Goal: Transaction & Acquisition: Purchase product/service

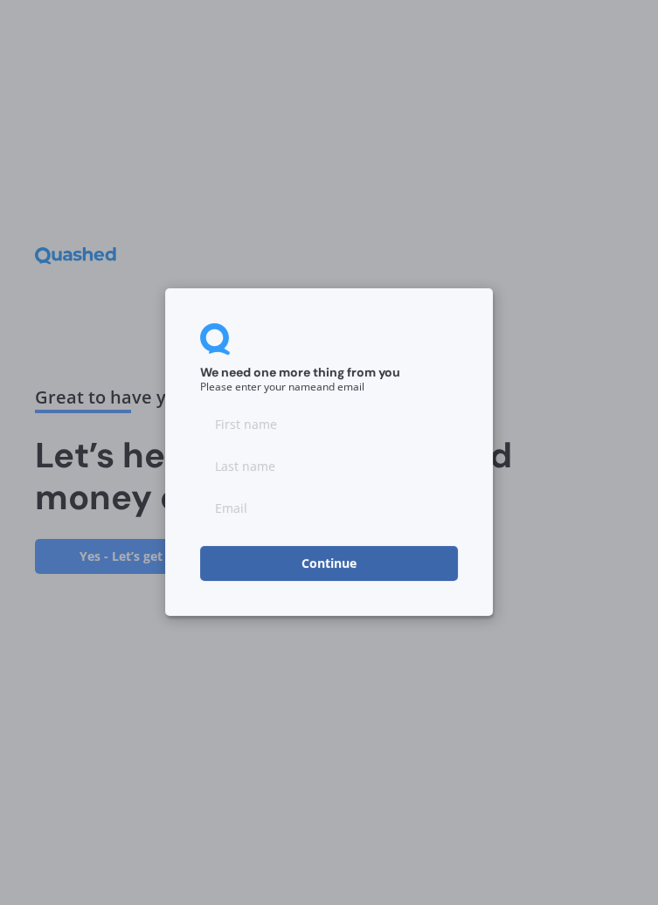
click at [248, 421] on input at bounding box center [329, 424] width 258 height 35
type input "[PERSON_NAME]"
click at [237, 461] on input at bounding box center [329, 466] width 258 height 35
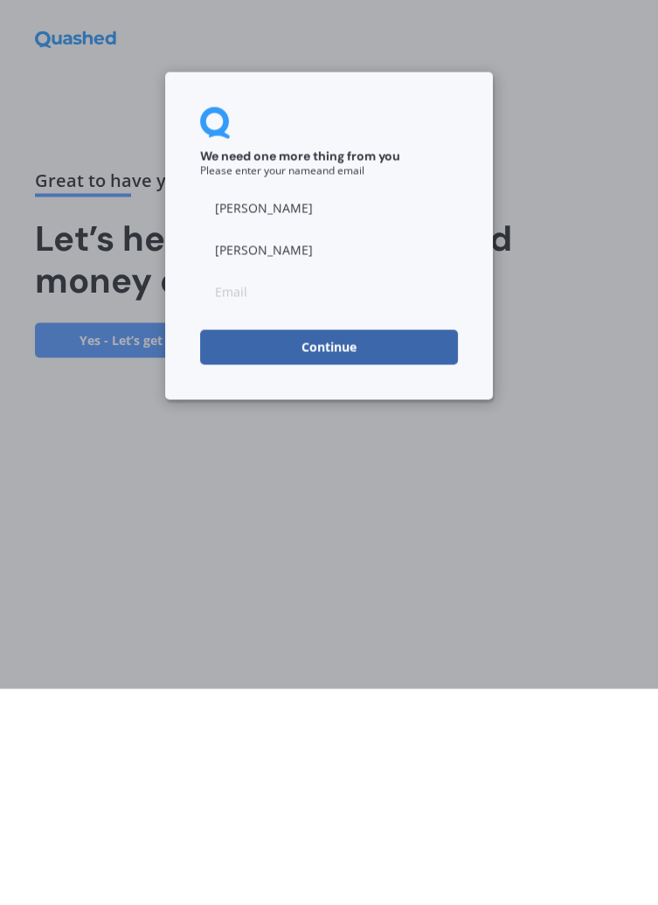
type input "[PERSON_NAME]"
click at [219, 516] on input at bounding box center [329, 508] width 258 height 35
type input "[EMAIL_ADDRESS][DOMAIN_NAME]"
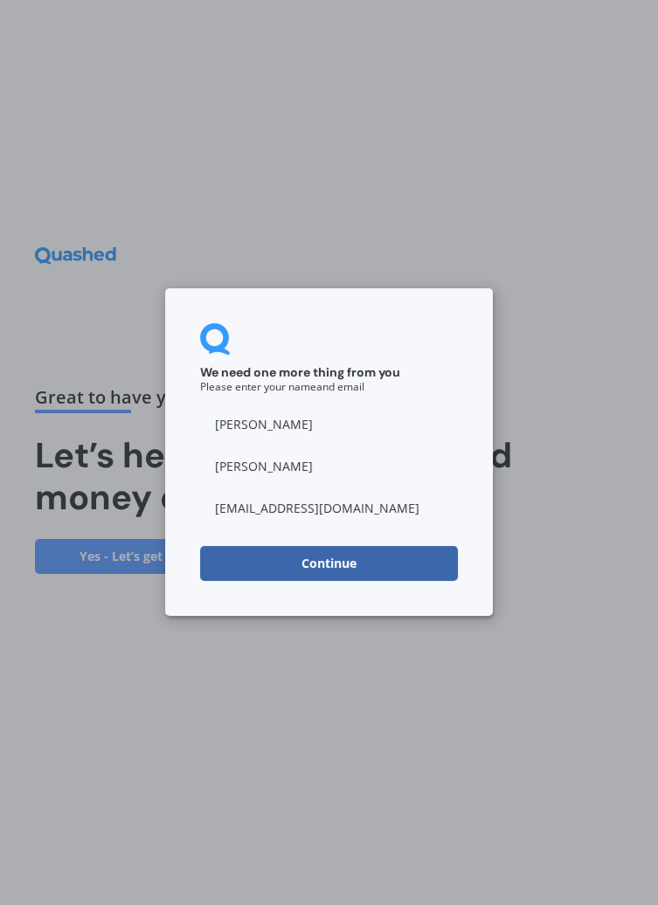
click at [379, 563] on button "Continue" at bounding box center [329, 564] width 258 height 35
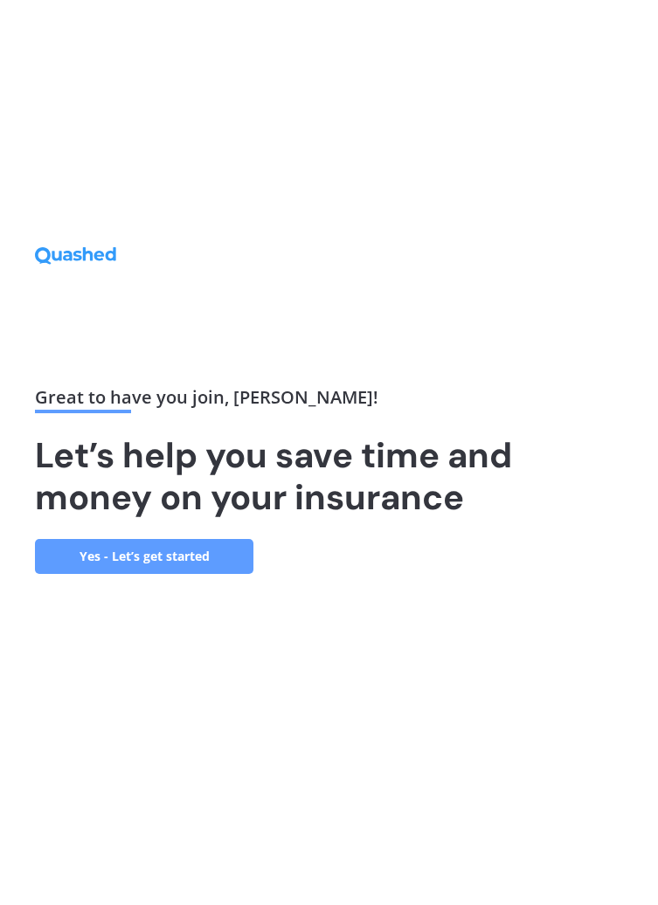
click at [175, 574] on link "Yes - Let’s get started" at bounding box center [144, 556] width 218 height 35
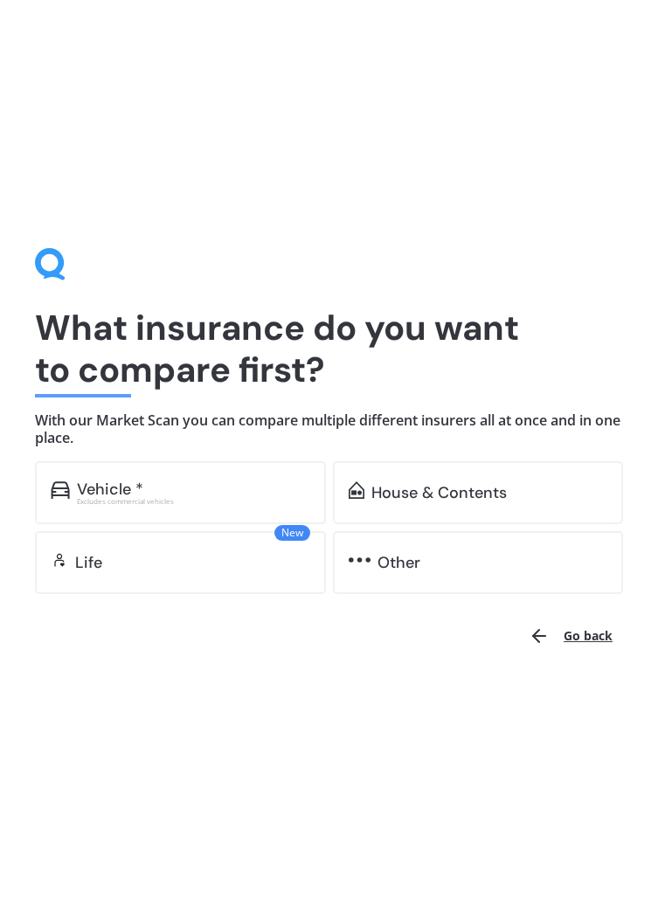
click at [135, 500] on div "Excludes commercial vehicles" at bounding box center [193, 501] width 233 height 7
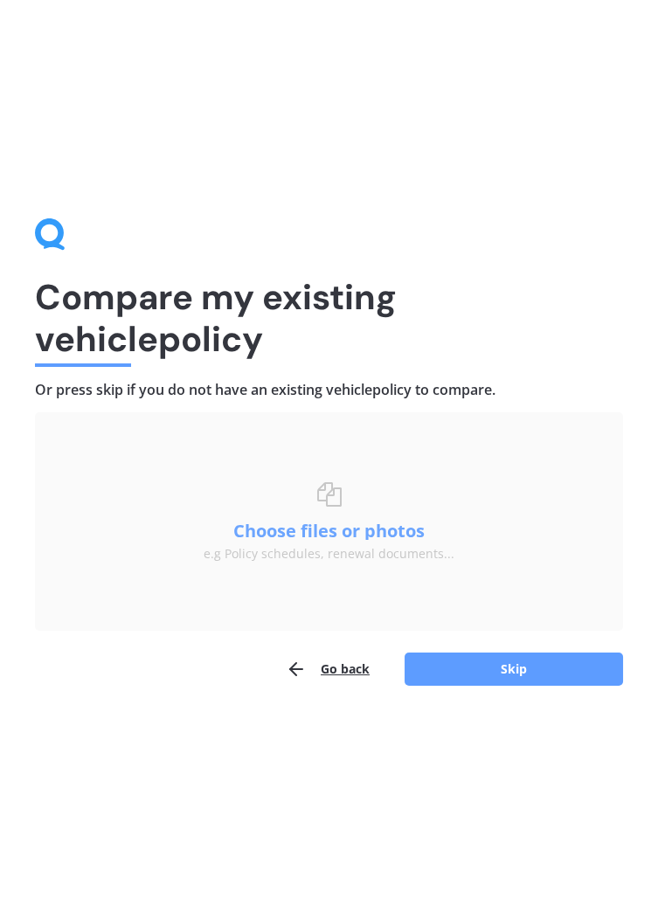
click at [299, 523] on button "Choose files or photos" at bounding box center [329, 531] width 218 height 17
click at [311, 534] on button "Choose files or photos" at bounding box center [329, 531] width 218 height 17
click at [468, 662] on button "Skip" at bounding box center [514, 669] width 218 height 33
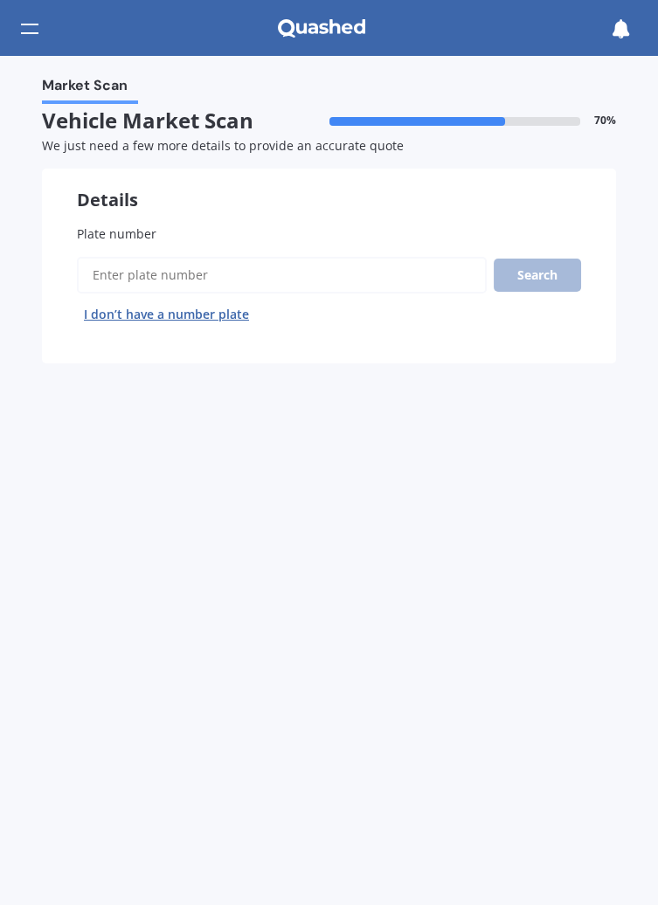
click at [121, 230] on span "Plate number" at bounding box center [117, 233] width 80 height 17
click at [121, 257] on input "Plate number" at bounding box center [282, 275] width 410 height 37
type input "Kbd110"
click at [551, 272] on button "Search" at bounding box center [537, 275] width 87 height 33
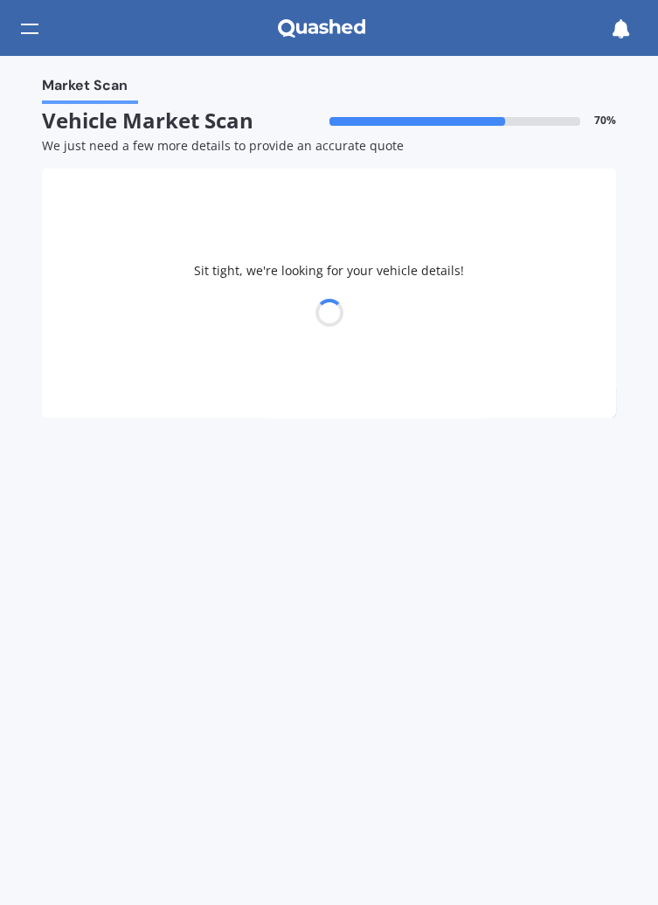
select select "SUZUKI"
select select "VITARA"
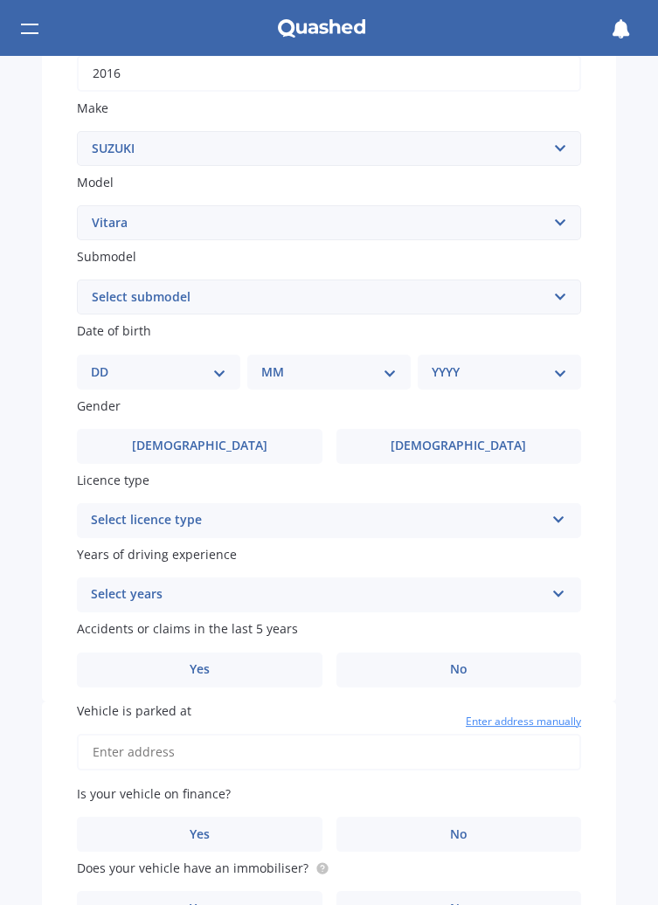
scroll to position [317, 0]
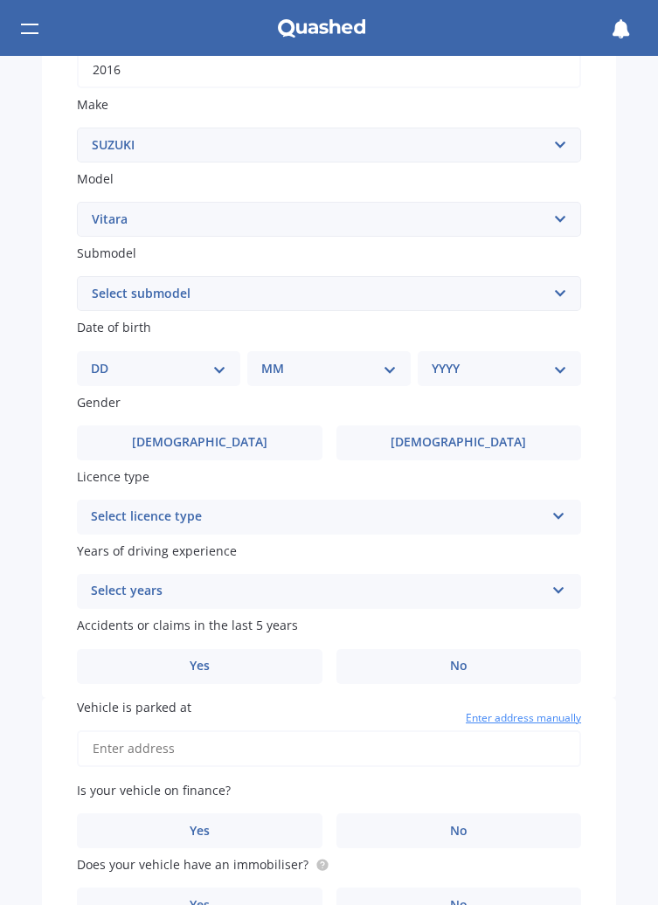
click at [558, 304] on select "Select submodel (All Other) 4 cyl Diesel JLX Turbo V6" at bounding box center [329, 293] width 504 height 35
select select "TURBO"
click at [77, 276] on select "Select submodel (All Other) 4 cyl Diesel JLX Turbo V6" at bounding box center [329, 293] width 504 height 35
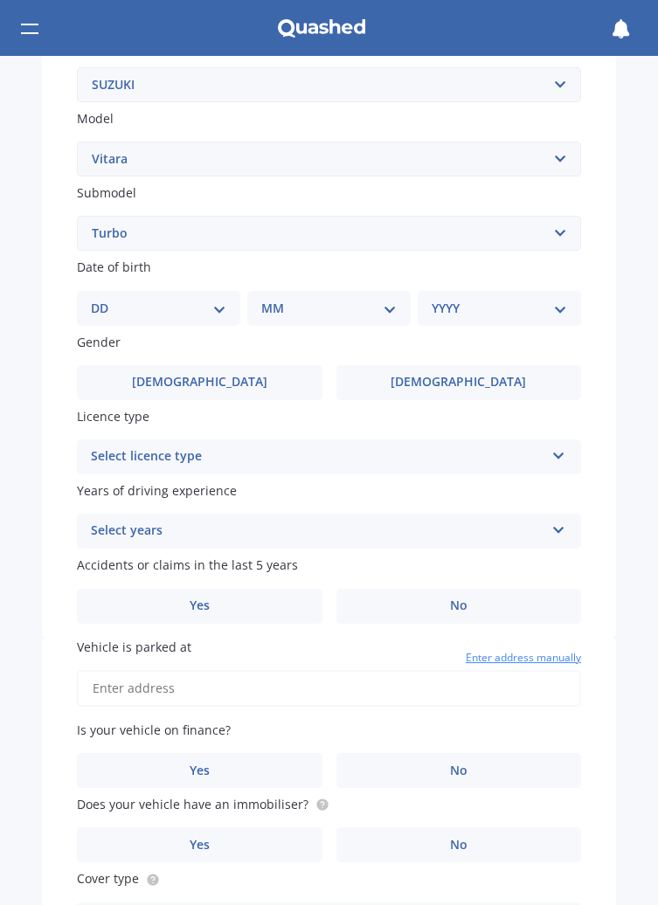
scroll to position [378, 0]
click at [217, 313] on select "DD 01 02 03 04 05 06 07 08 09 10 11 12 13 14 15 16 17 18 19 20 21 22 23 24 25 2…" at bounding box center [158, 308] width 135 height 19
select select "20"
click at [105, 299] on select "DD 01 02 03 04 05 06 07 08 09 10 11 12 13 14 15 16 17 18 19 20 21 22 23 24 25 2…" at bounding box center [158, 308] width 135 height 19
click at [385, 312] on select "MM 01 02 03 04 05 06 07 08 09 10 11 12" at bounding box center [332, 308] width 128 height 19
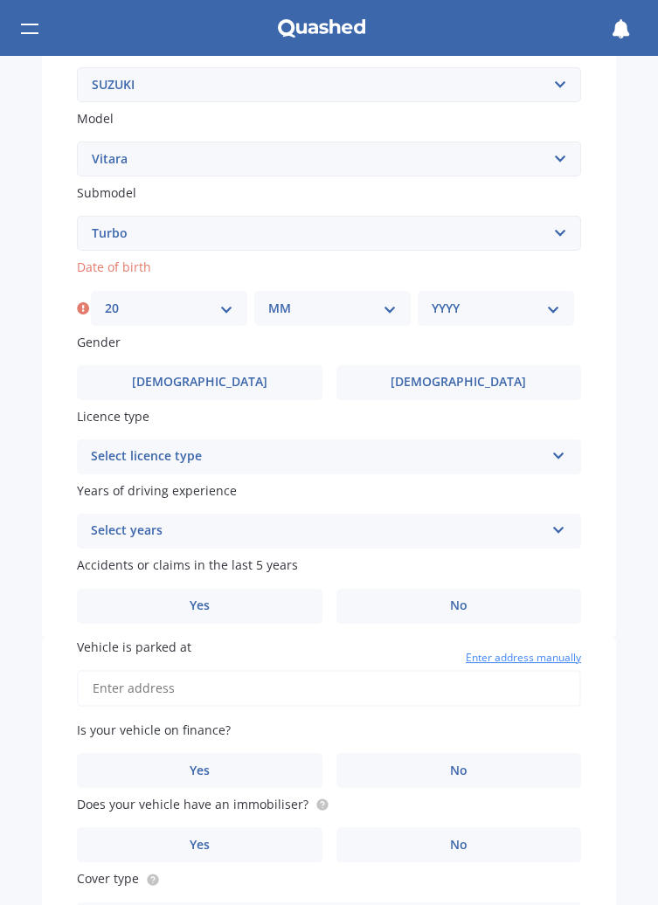
select select "07"
click at [268, 299] on select "MM 01 02 03 04 05 06 07 08 09 10 11 12" at bounding box center [332, 308] width 128 height 19
click at [548, 311] on select "YYYY 2025 2024 2023 2022 2021 2020 2019 2018 2017 2016 2015 2014 2013 2012 2011…" at bounding box center [496, 308] width 128 height 19
select select "1956"
click at [432, 299] on select "YYYY 2025 2024 2023 2022 2021 2020 2019 2018 2017 2016 2015 2014 2013 2012 2011…" at bounding box center [496, 308] width 128 height 19
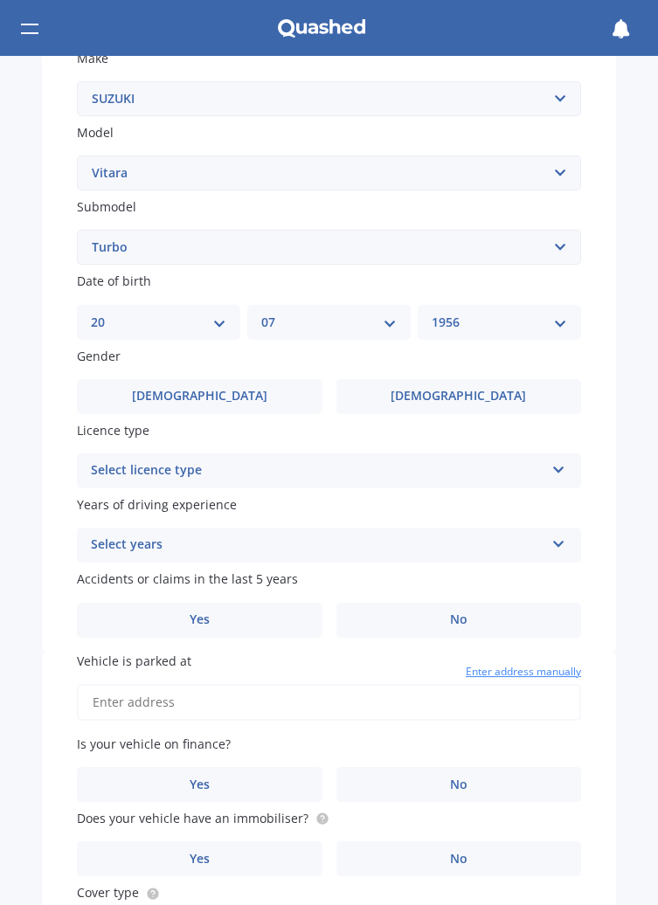
scroll to position [363, 0]
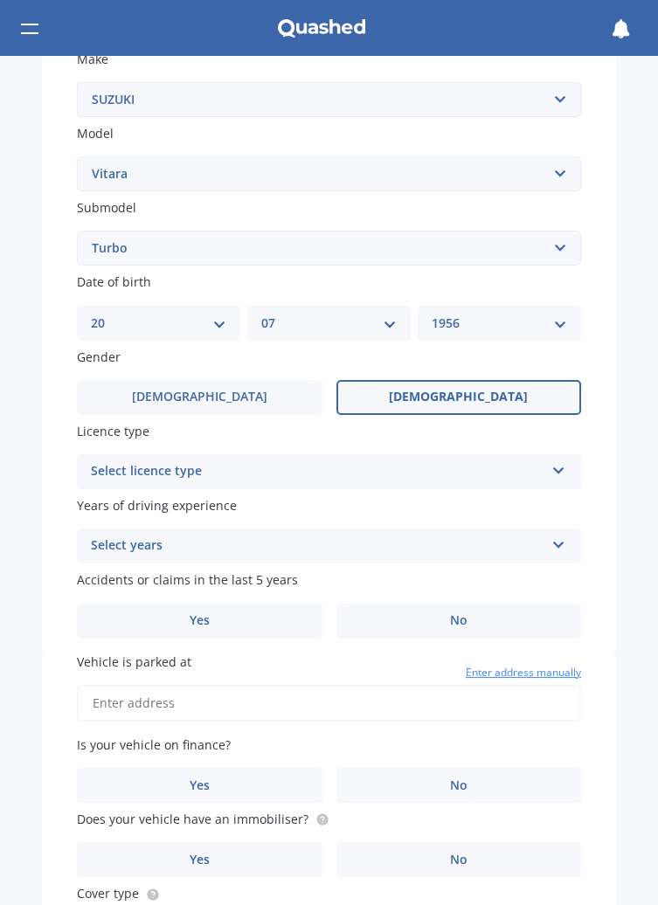
click at [458, 392] on span "[DEMOGRAPHIC_DATA]" at bounding box center [458, 397] width 139 height 15
click at [0, 0] on input "[DEMOGRAPHIC_DATA]" at bounding box center [0, 0] width 0 height 0
click at [552, 474] on icon at bounding box center [558, 467] width 15 height 12
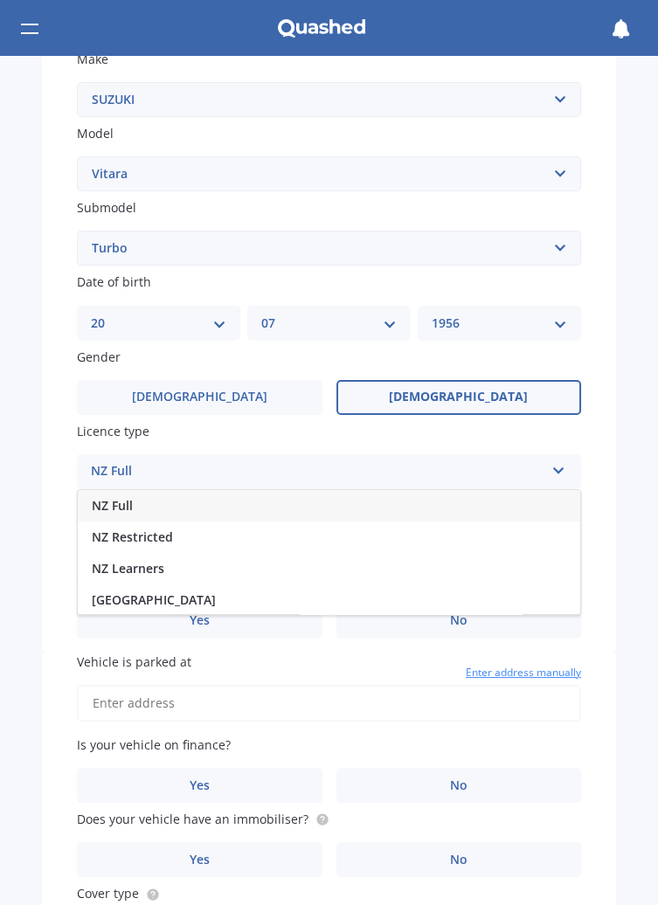
click at [117, 508] on span "NZ Full" at bounding box center [112, 505] width 41 height 17
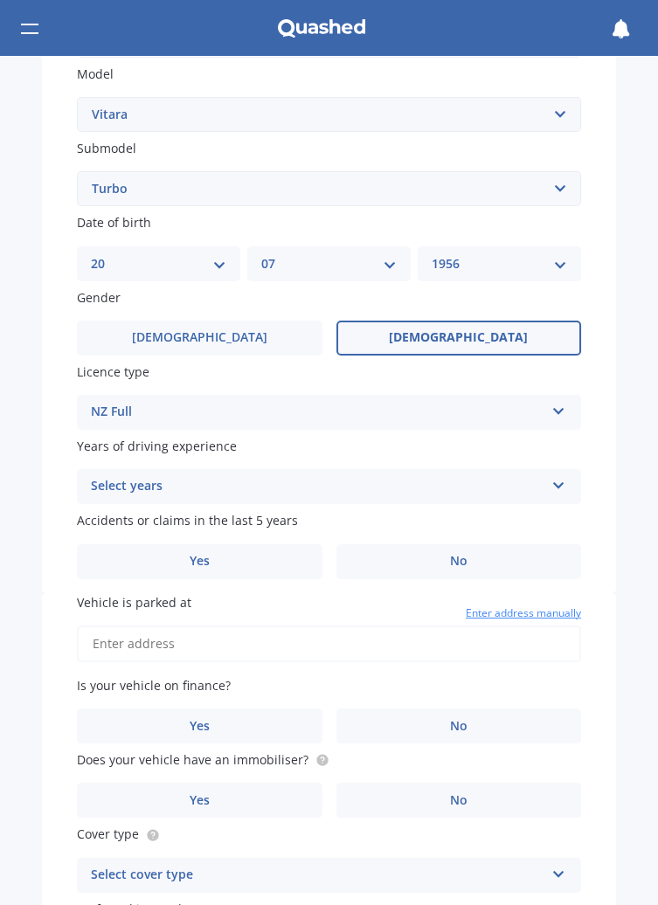
scroll to position [422, 0]
click at [551, 485] on icon at bounding box center [558, 482] width 15 height 12
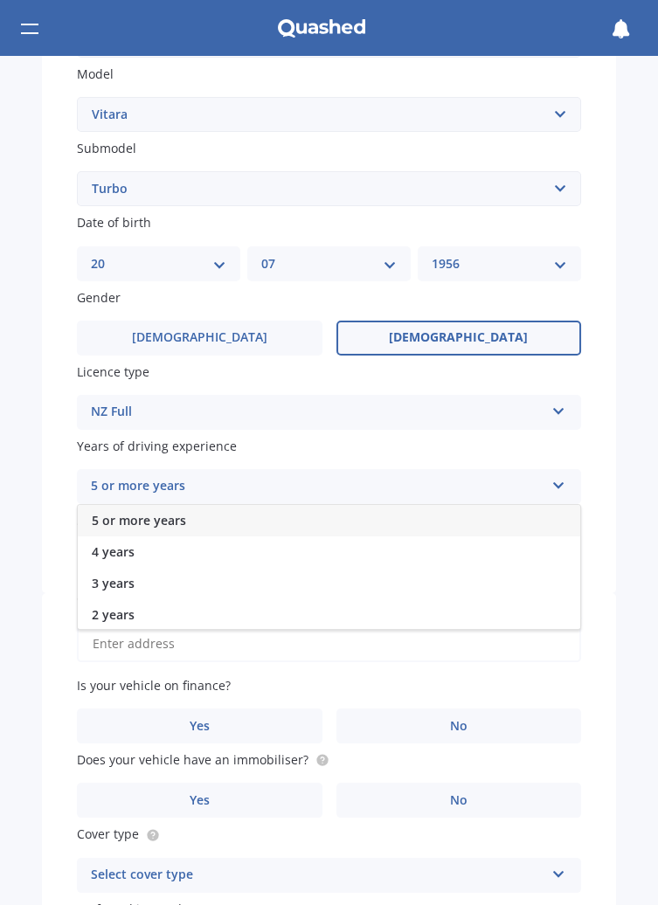
click at [173, 524] on span "5 or more years" at bounding box center [139, 520] width 94 height 17
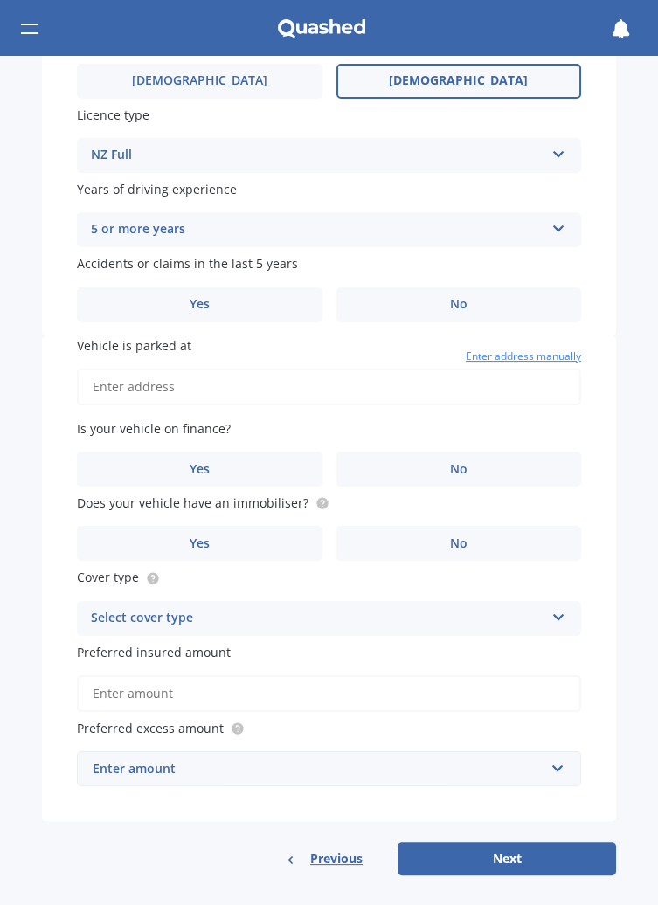
scroll to position [684, 0]
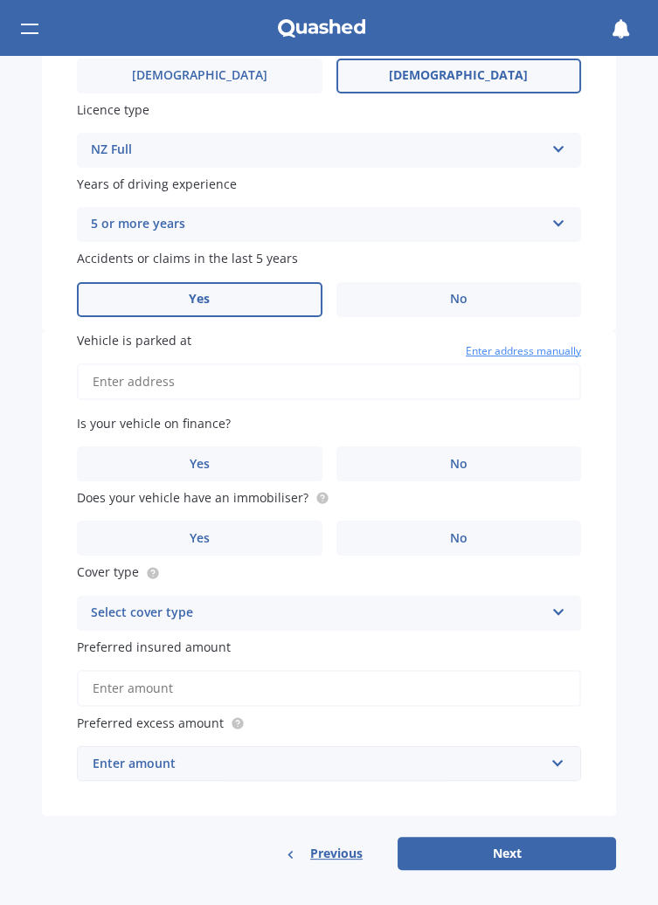
click at [212, 304] on label "Yes" at bounding box center [200, 299] width 246 height 35
click at [0, 0] on input "Yes" at bounding box center [0, 0] width 0 height 0
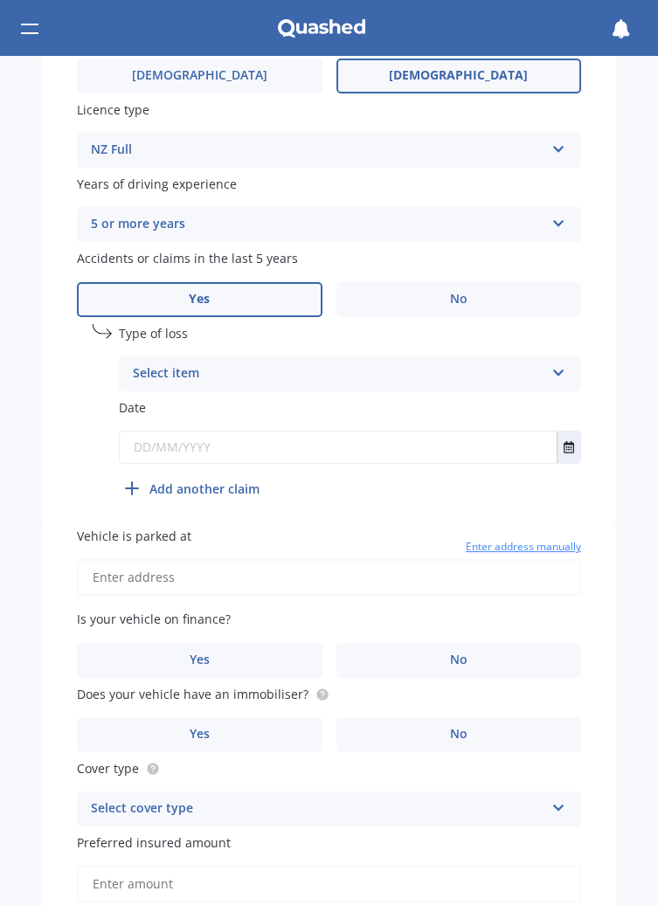
click at [551, 373] on icon at bounding box center [558, 370] width 15 height 12
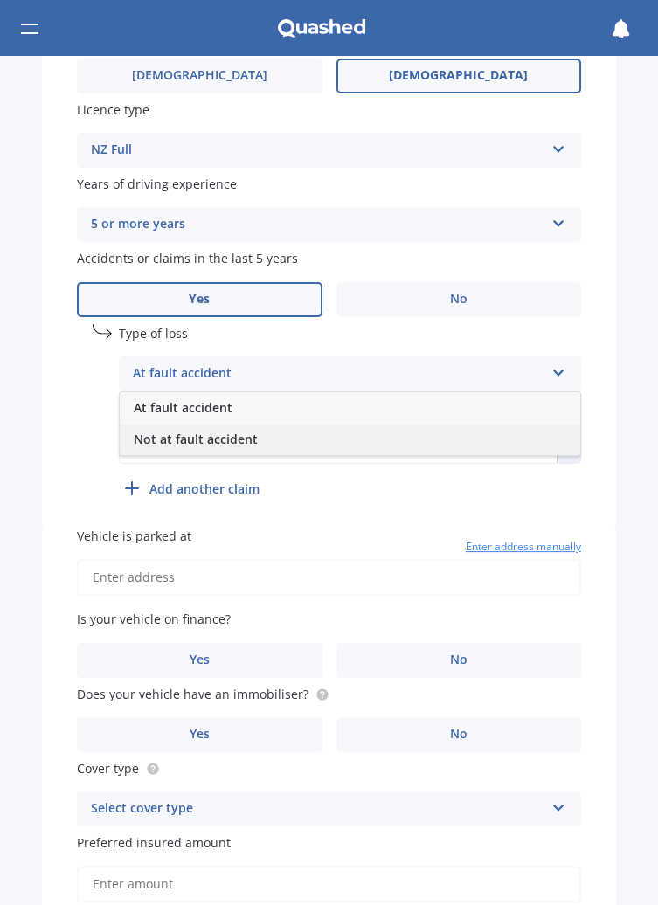
click at [243, 442] on span "Not at fault accident" at bounding box center [196, 439] width 124 height 17
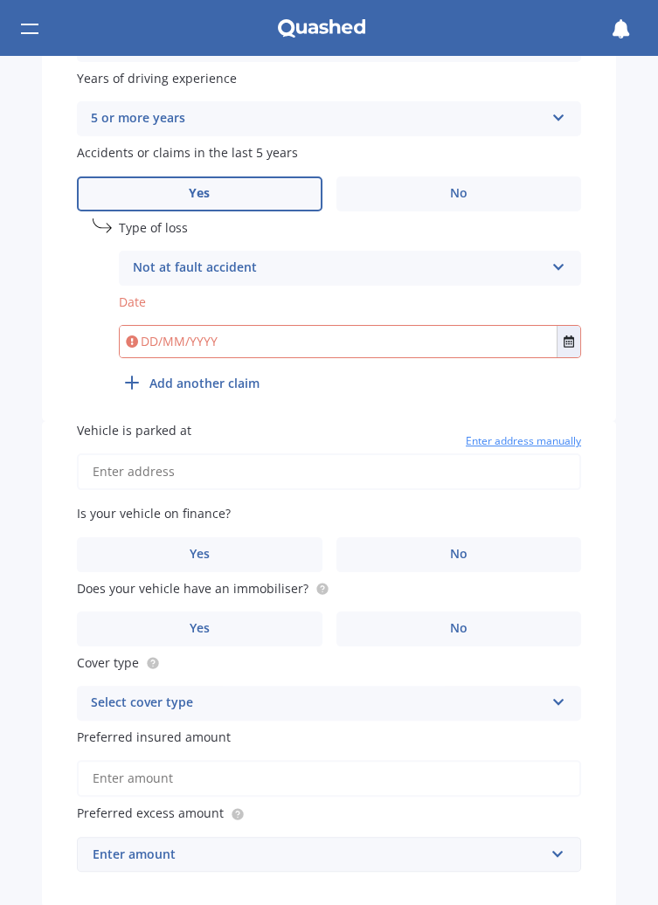
scroll to position [790, 0]
click at [562, 350] on input "date" at bounding box center [350, 341] width 462 height 33
click at [608, 350] on div "Market Scan Vehicle Market Scan 70 % We just need a few more details to provide…" at bounding box center [329, 481] width 658 height 850
click at [565, 341] on input "date" at bounding box center [350, 341] width 462 height 33
type input "[DATE]"
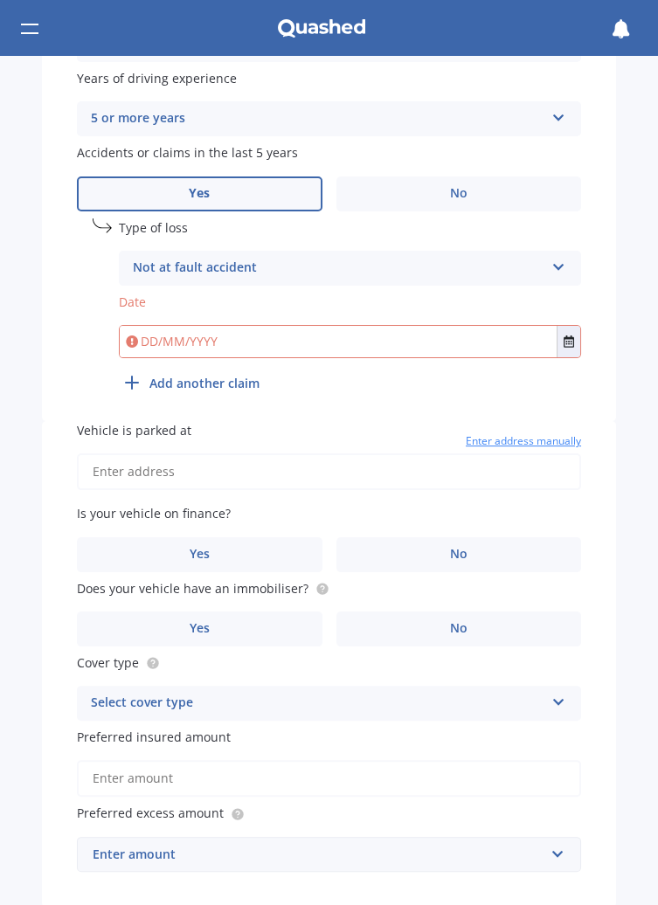
type input "[DATE]"
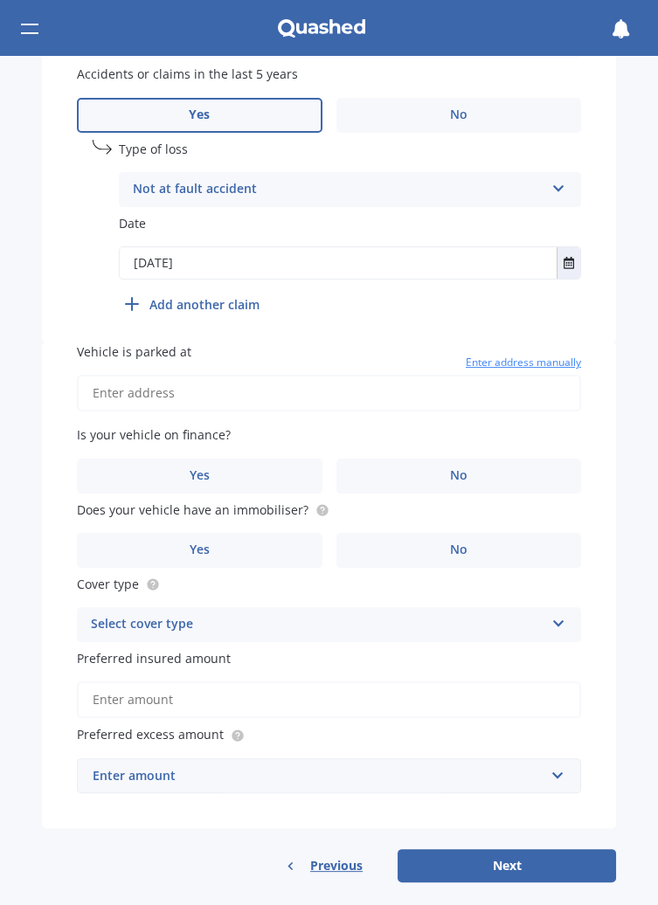
scroll to position [880, 0]
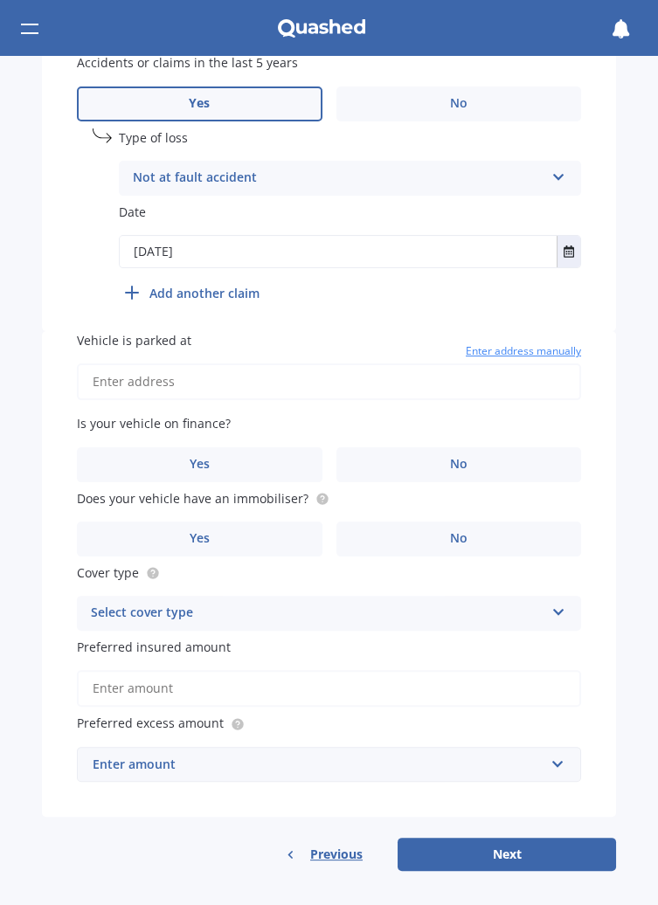
click at [188, 378] on input "Vehicle is parked at" at bounding box center [329, 382] width 504 height 37
click at [328, 385] on input "[STREET_ADDRESS]" at bounding box center [329, 382] width 504 height 37
click at [409, 378] on input "[STREET_ADDRESS]" at bounding box center [329, 382] width 504 height 37
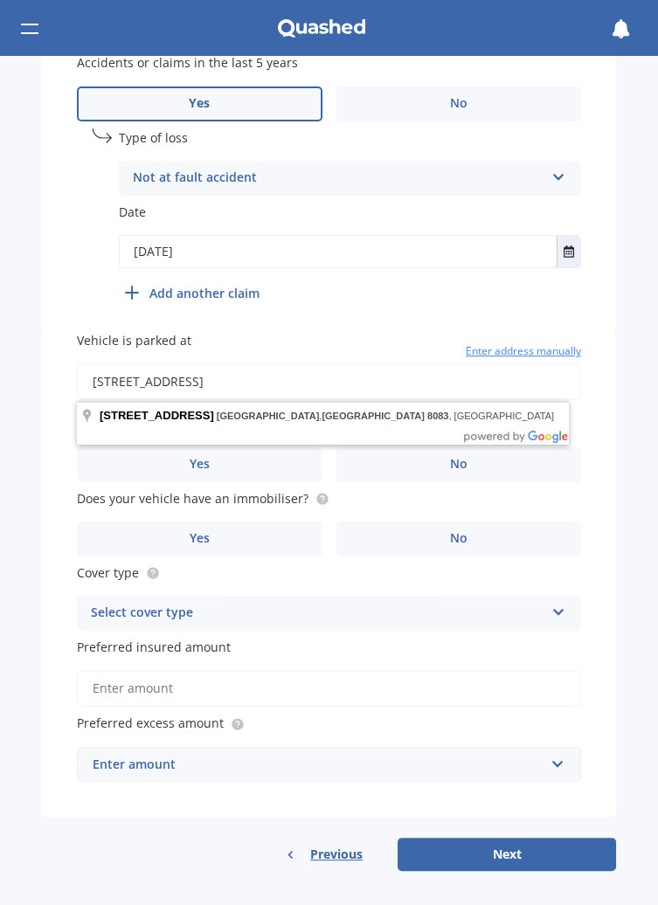
type input "[STREET_ADDRESS]"
click at [637, 487] on div "Market Scan Vehicle Market Scan 70 % We just need a few more details to provide…" at bounding box center [329, 481] width 658 height 850
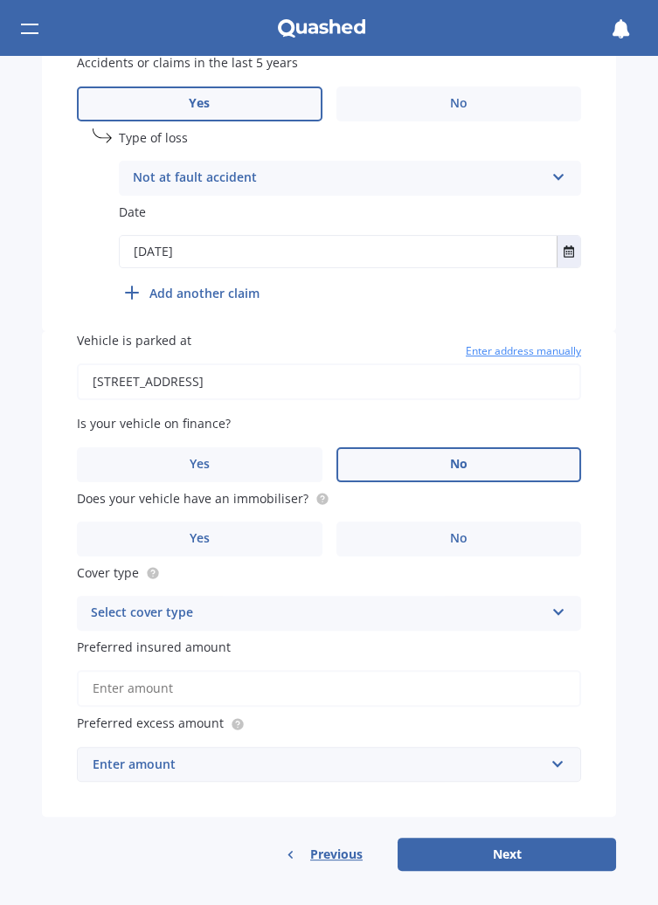
click at [475, 461] on label "No" at bounding box center [459, 464] width 246 height 35
click at [0, 0] on input "No" at bounding box center [0, 0] width 0 height 0
click at [463, 548] on label "No" at bounding box center [459, 539] width 246 height 35
click at [0, 0] on input "No" at bounding box center [0, 0] width 0 height 0
click at [552, 614] on icon at bounding box center [558, 609] width 15 height 12
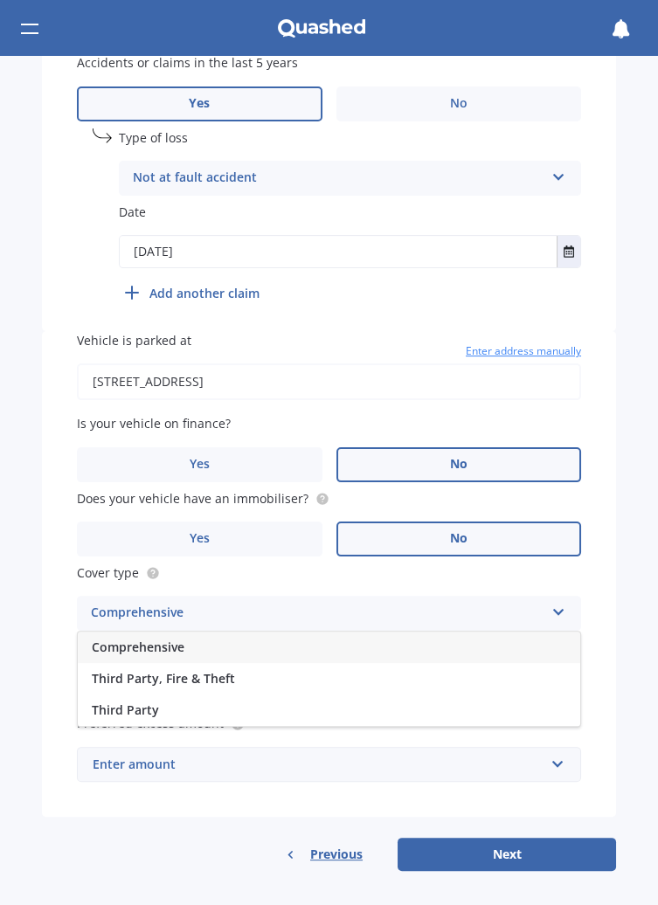
click at [101, 646] on span "Comprehensive" at bounding box center [138, 647] width 93 height 17
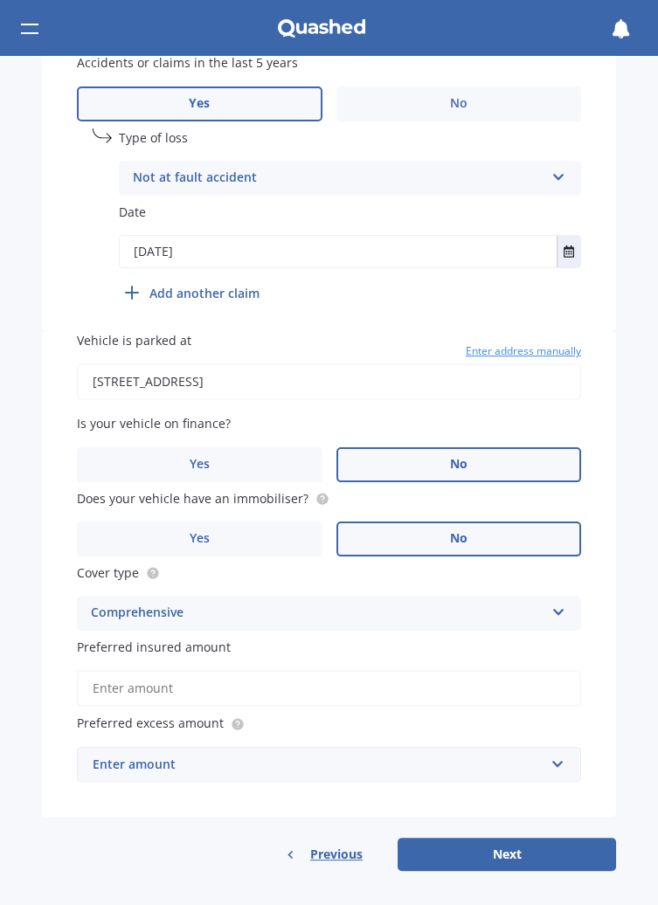
click at [122, 694] on input "Preferred insured amount" at bounding box center [329, 688] width 504 height 37
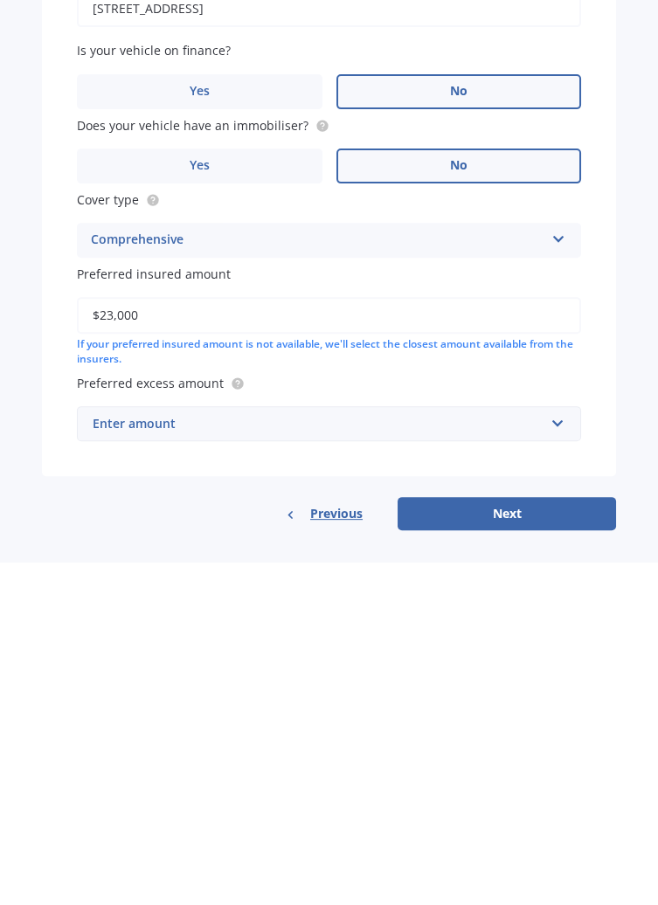
scroll to position [913, 0]
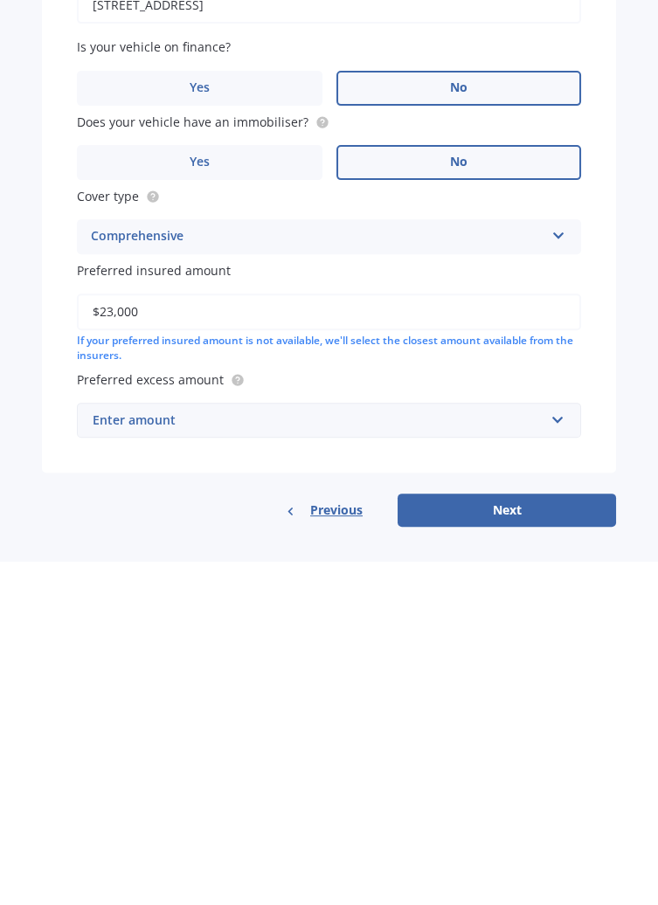
type input "$23,000"
click at [153, 766] on div "Enter amount" at bounding box center [319, 763] width 452 height 19
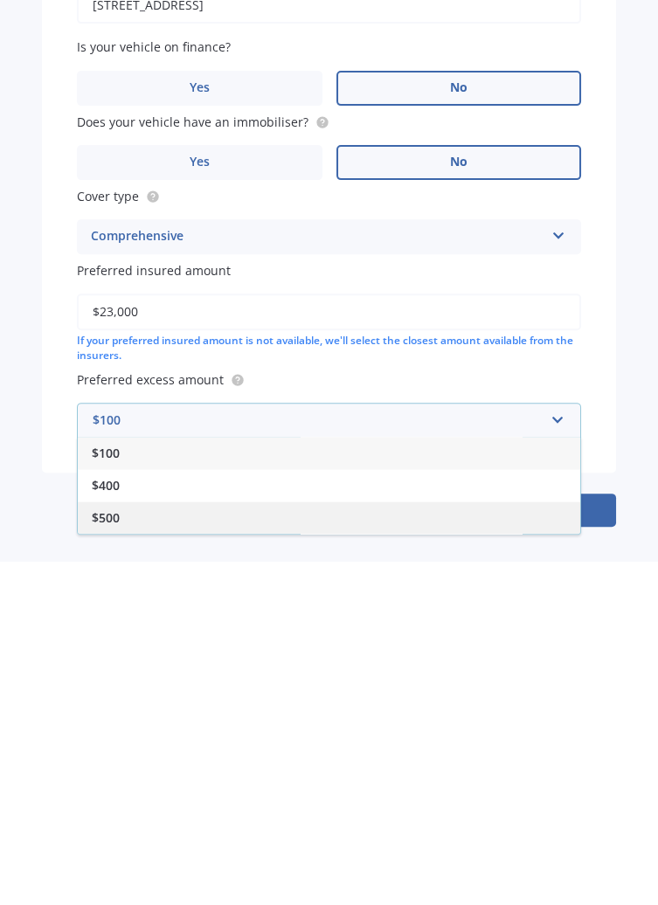
click at [102, 874] on div "$500" at bounding box center [329, 861] width 503 height 32
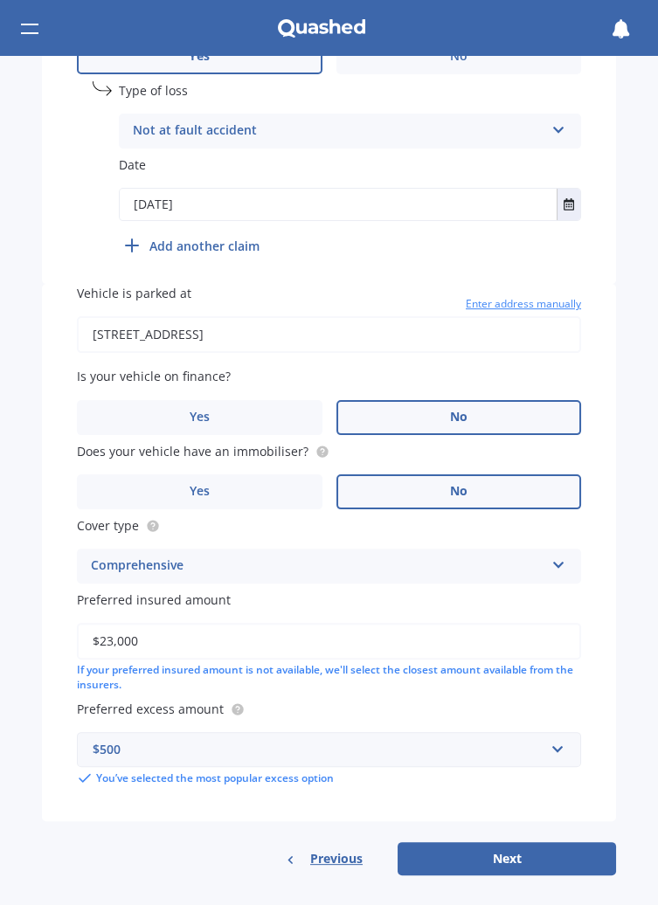
scroll to position [933, 0]
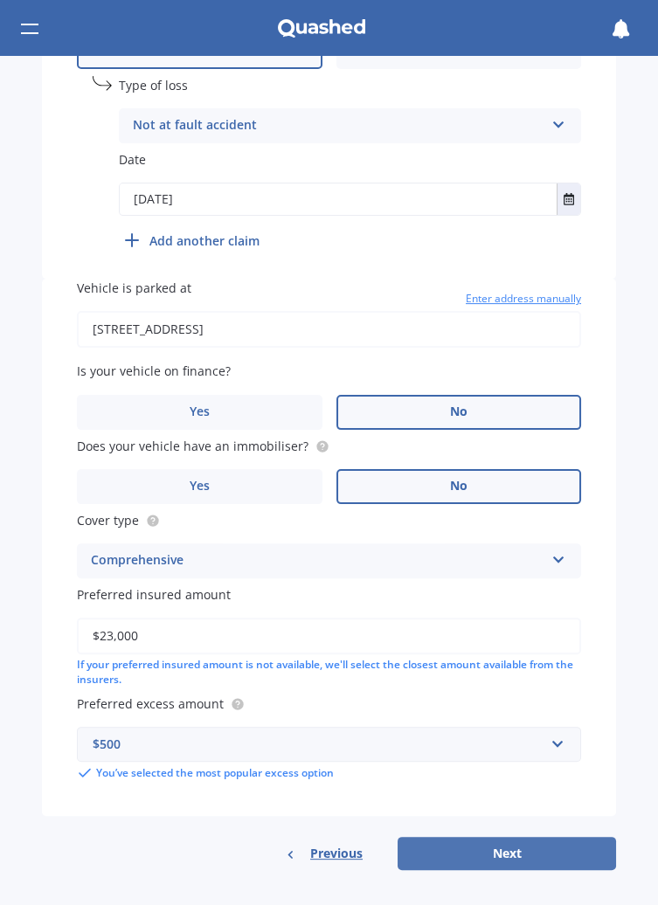
click at [526, 863] on button "Next" at bounding box center [507, 853] width 218 height 33
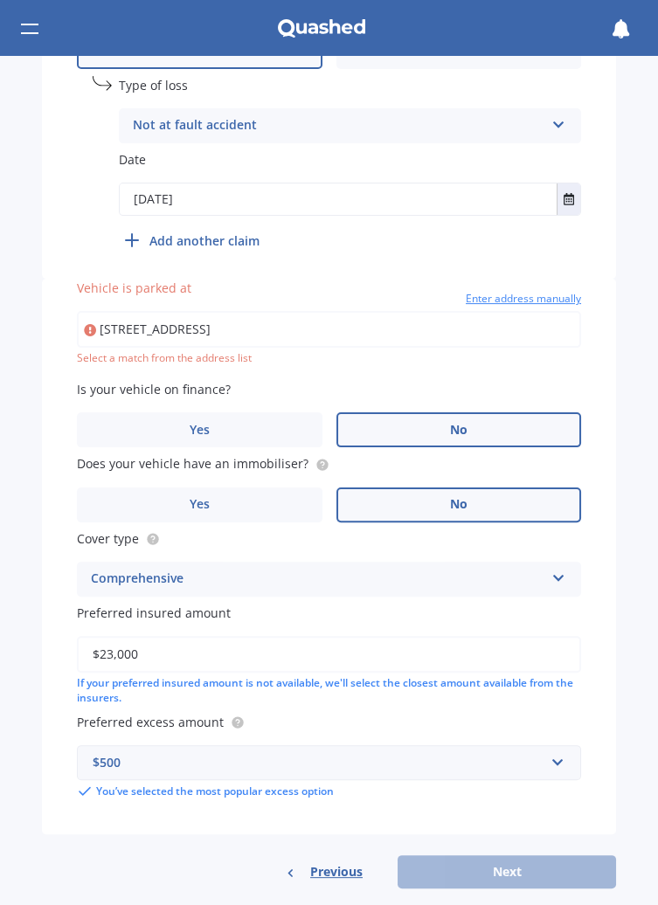
type input "[STREET_ADDRESS]"
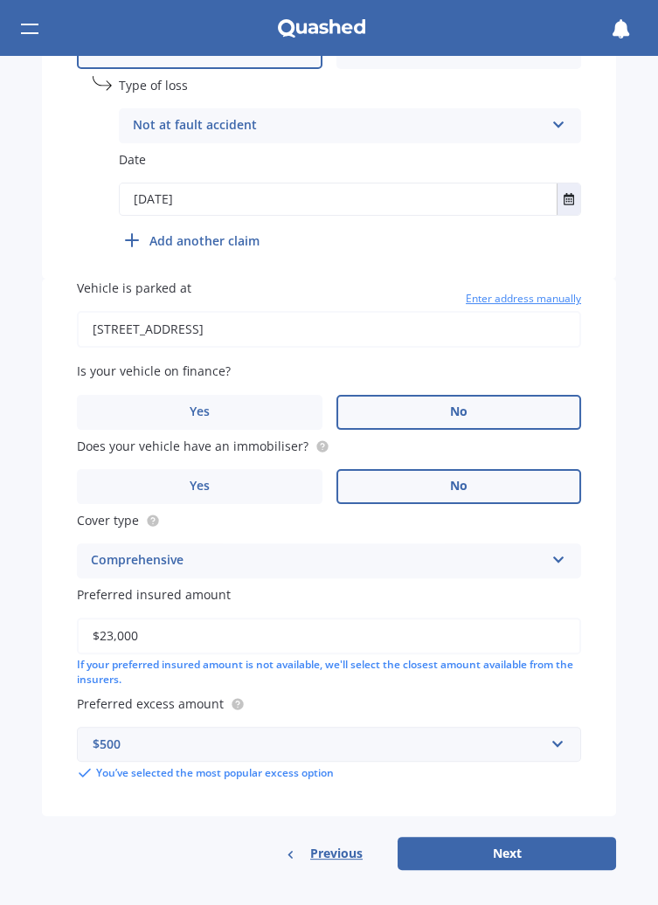
click at [489, 409] on label "No" at bounding box center [459, 412] width 246 height 35
click at [0, 0] on input "No" at bounding box center [0, 0] width 0 height 0
click at [474, 501] on label "No" at bounding box center [459, 486] width 246 height 35
click at [0, 0] on input "No" at bounding box center [0, 0] width 0 height 0
click at [565, 859] on button "Next" at bounding box center [507, 853] width 218 height 33
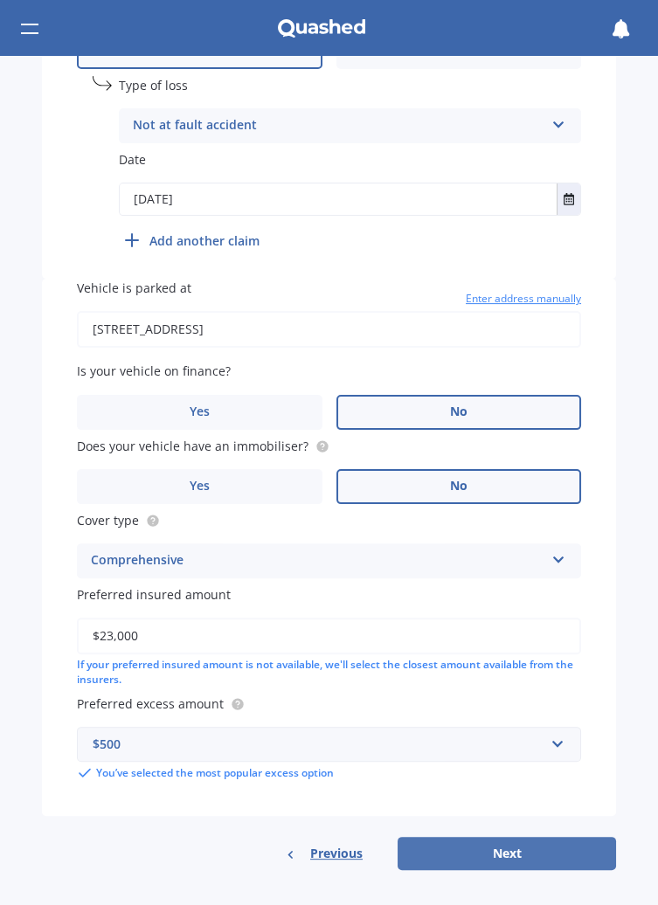
select select "20"
select select "07"
select select "1956"
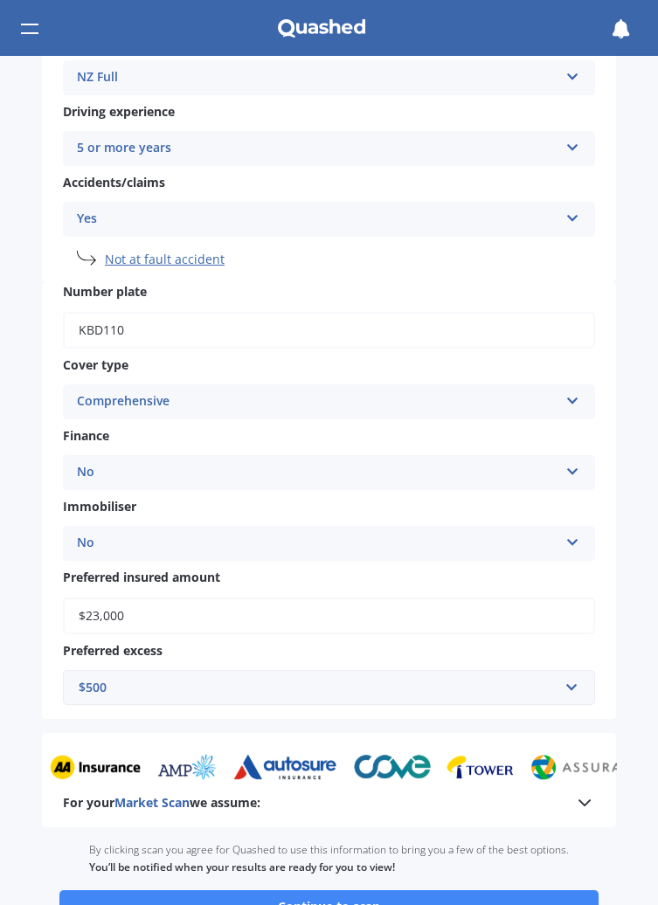
scroll to position [496, 0]
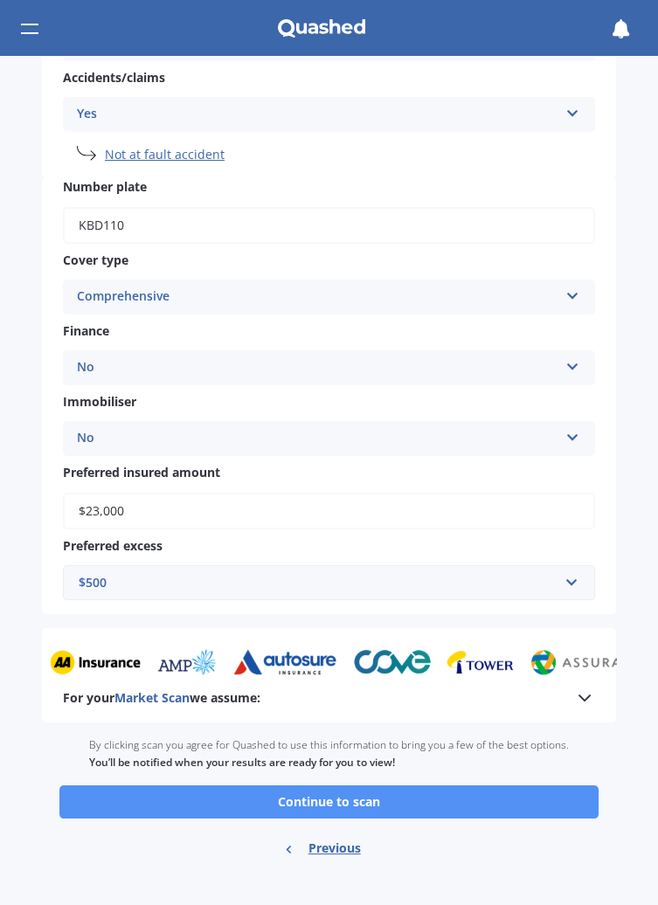
click at [515, 810] on button "Continue to scan" at bounding box center [328, 802] width 539 height 33
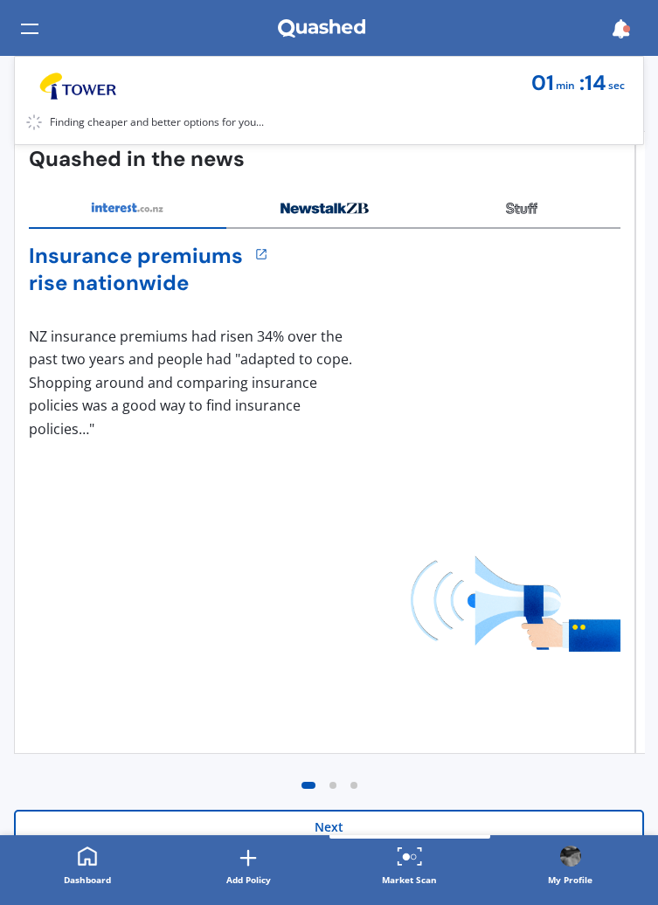
scroll to position [170, 0]
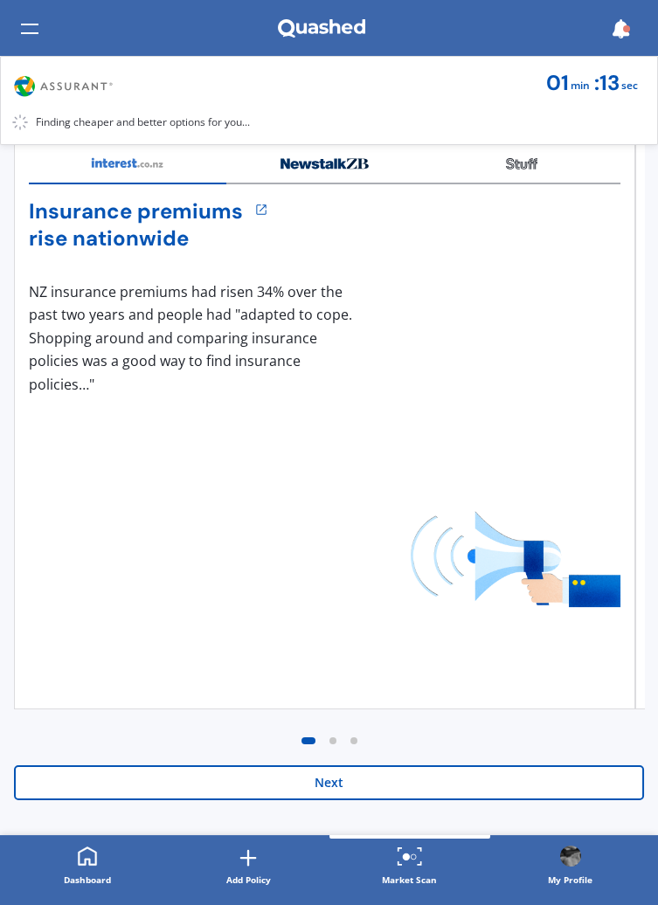
click at [538, 787] on button "Next" at bounding box center [329, 783] width 630 height 35
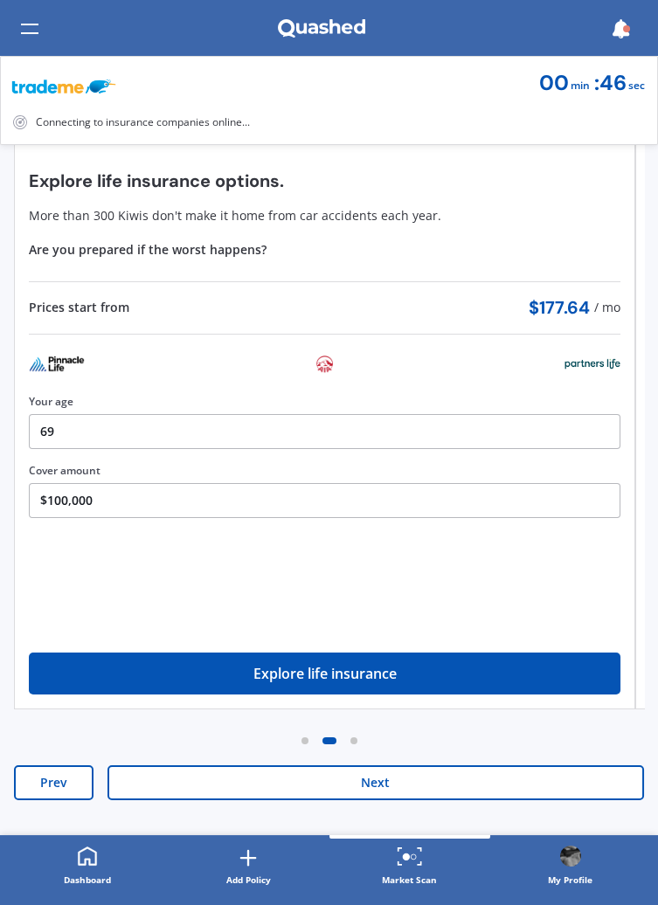
click at [535, 775] on button "Next" at bounding box center [376, 783] width 537 height 35
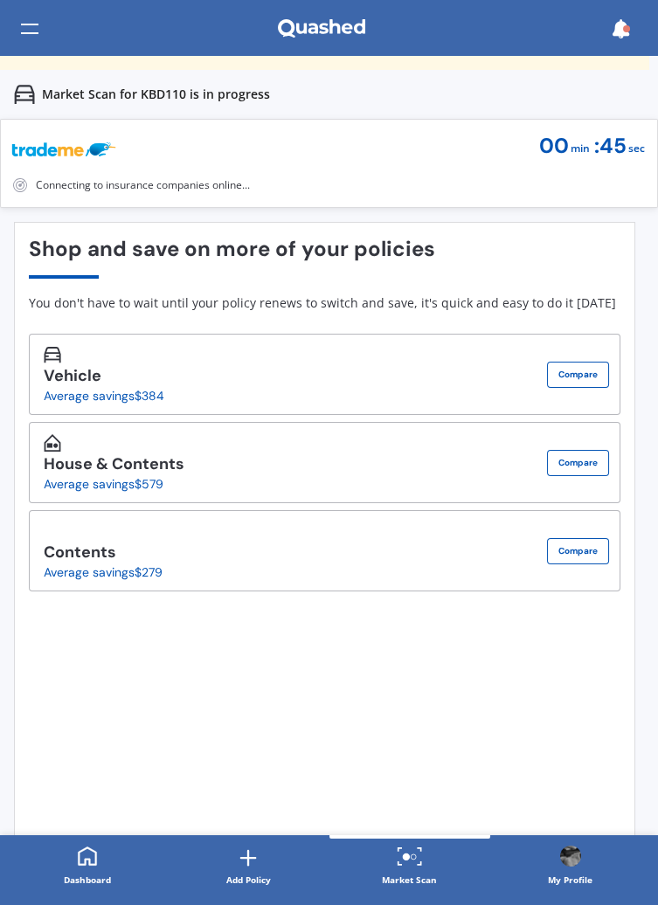
scroll to position [0, 0]
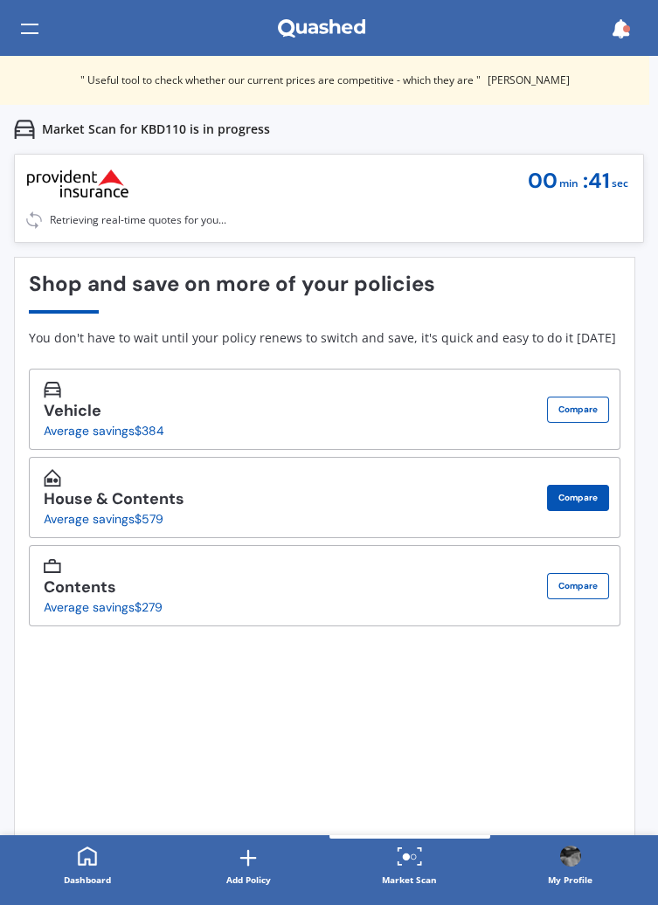
click at [586, 504] on button "Compare" at bounding box center [578, 498] width 62 height 26
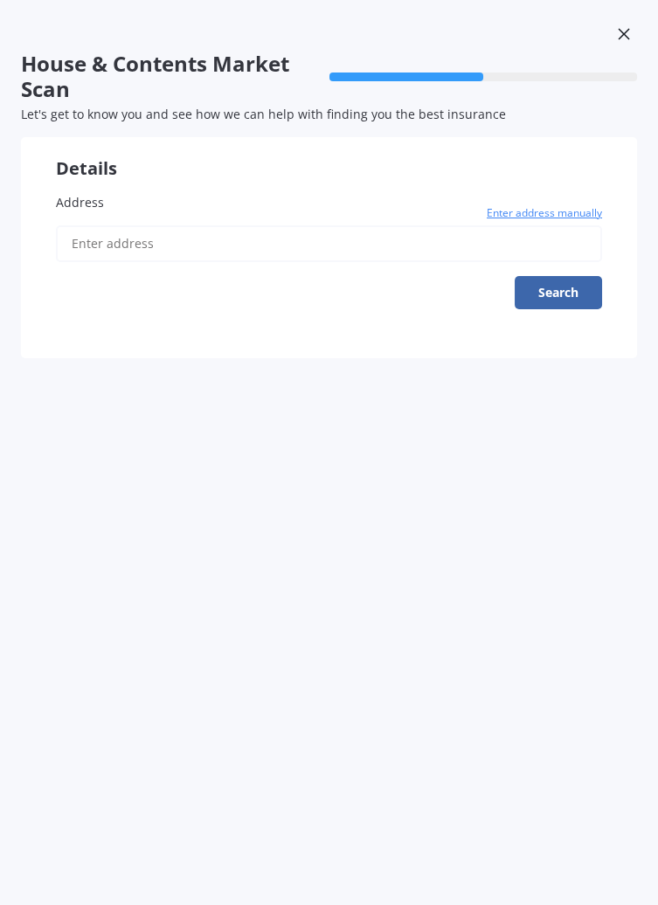
click at [128, 238] on input "Address" at bounding box center [329, 243] width 546 height 37
type input "[STREET_ADDRESS]"
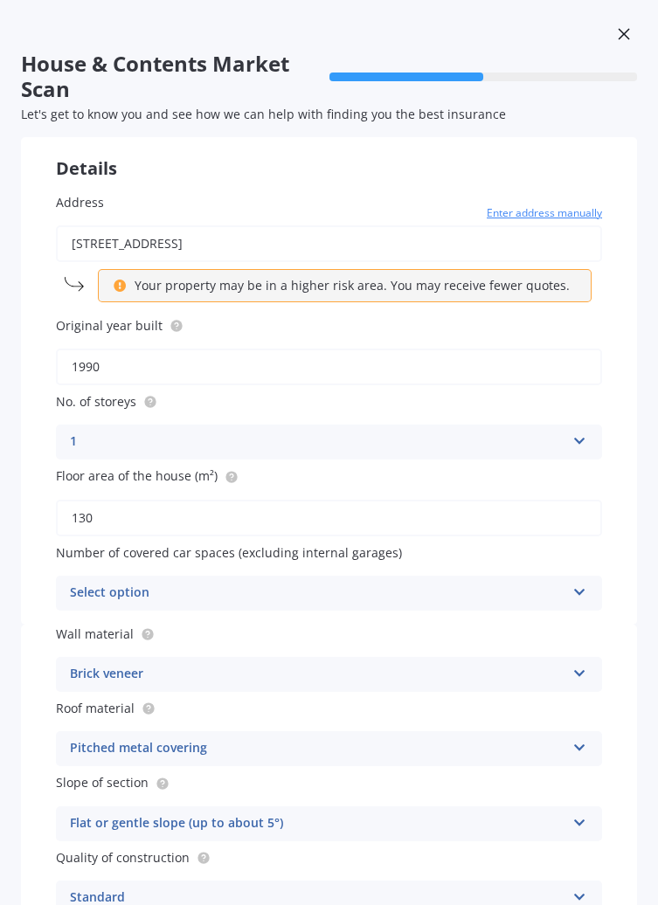
click at [128, 374] on input "1990" at bounding box center [329, 367] width 546 height 37
type input "1"
type input "2016"
click at [575, 440] on icon at bounding box center [579, 438] width 15 height 12
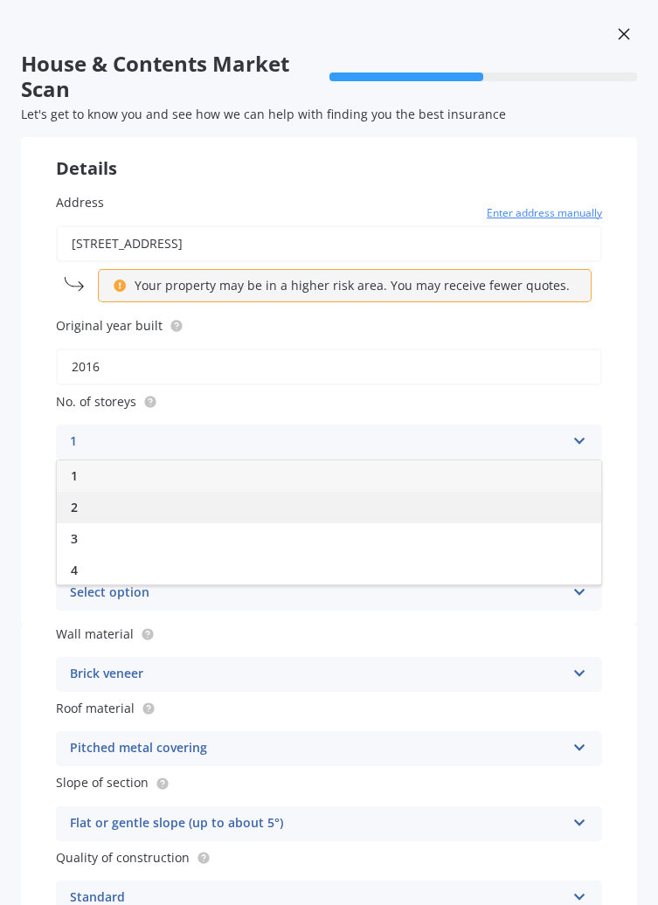
click at [88, 512] on div "2" at bounding box center [329, 507] width 544 height 31
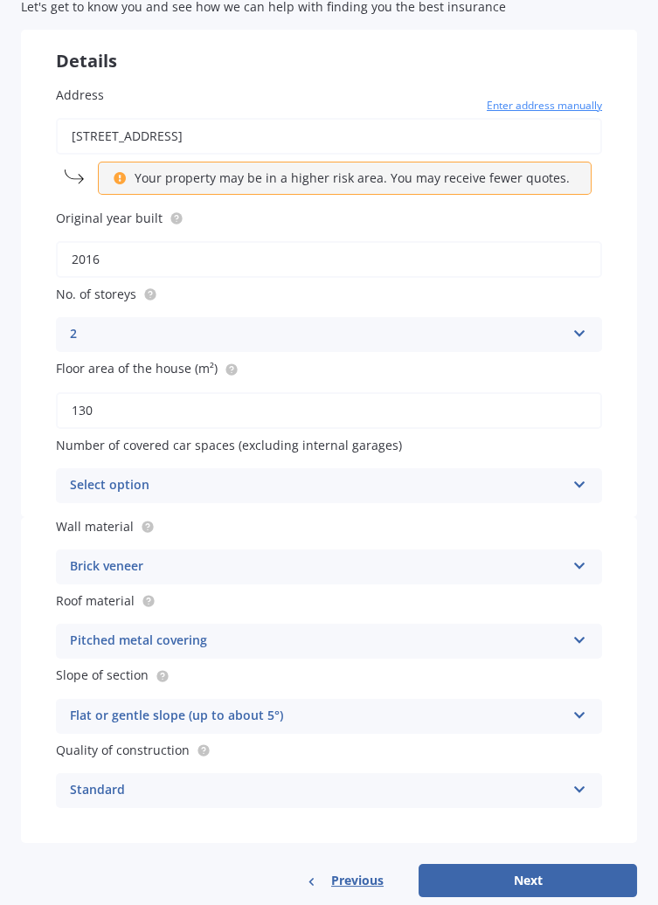
scroll to position [133, 0]
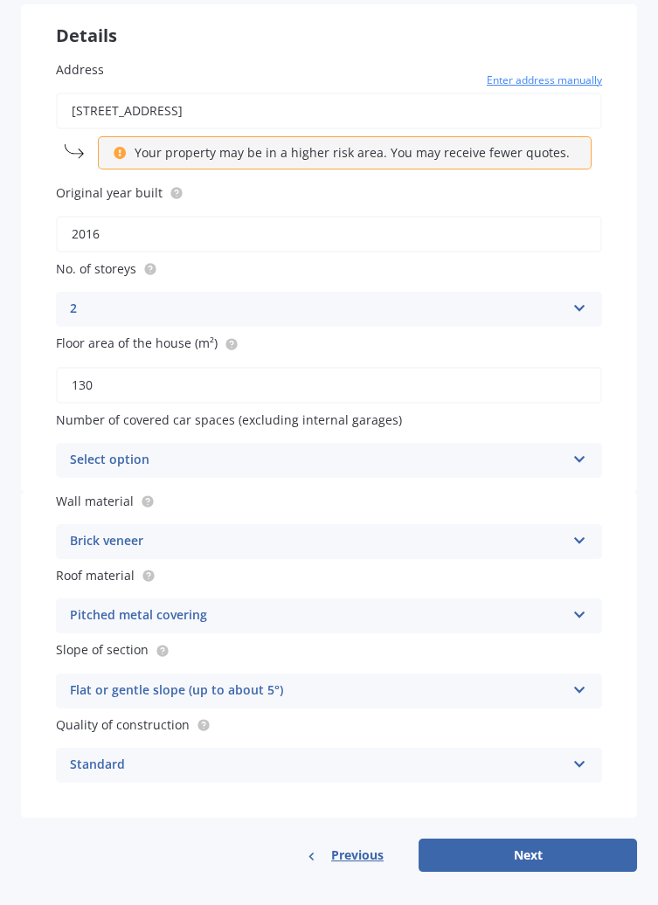
click at [577, 474] on div "Select option 0 1 2 3 4 5+" at bounding box center [329, 460] width 546 height 35
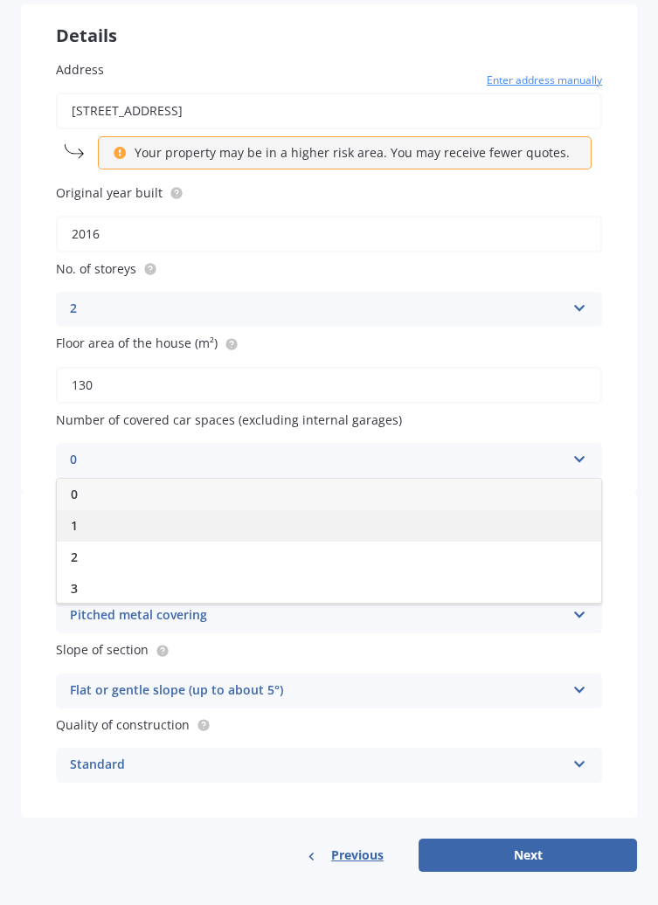
click at [82, 518] on div "1" at bounding box center [329, 525] width 544 height 31
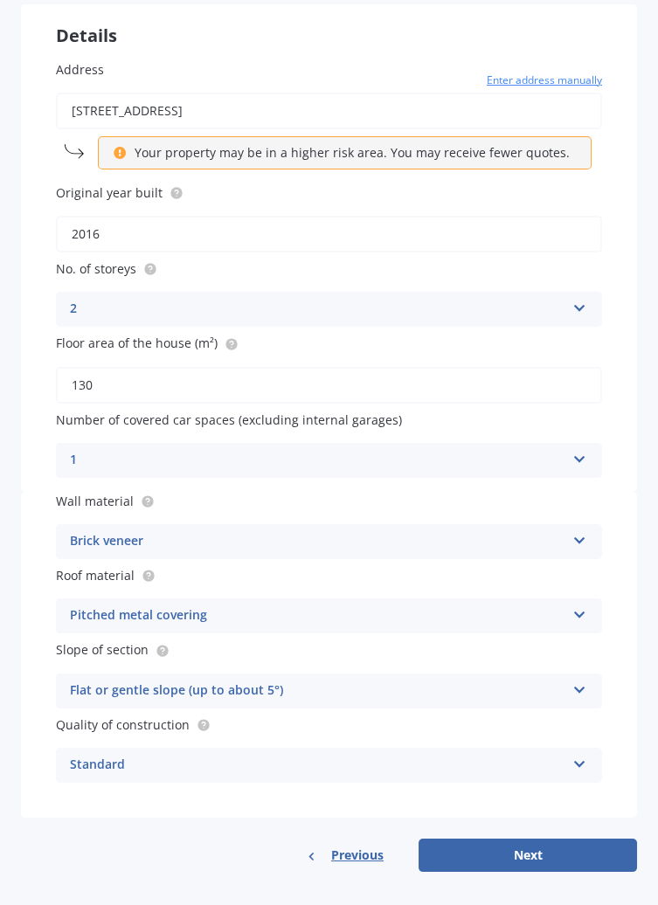
click at [573, 540] on icon at bounding box center [579, 537] width 15 height 12
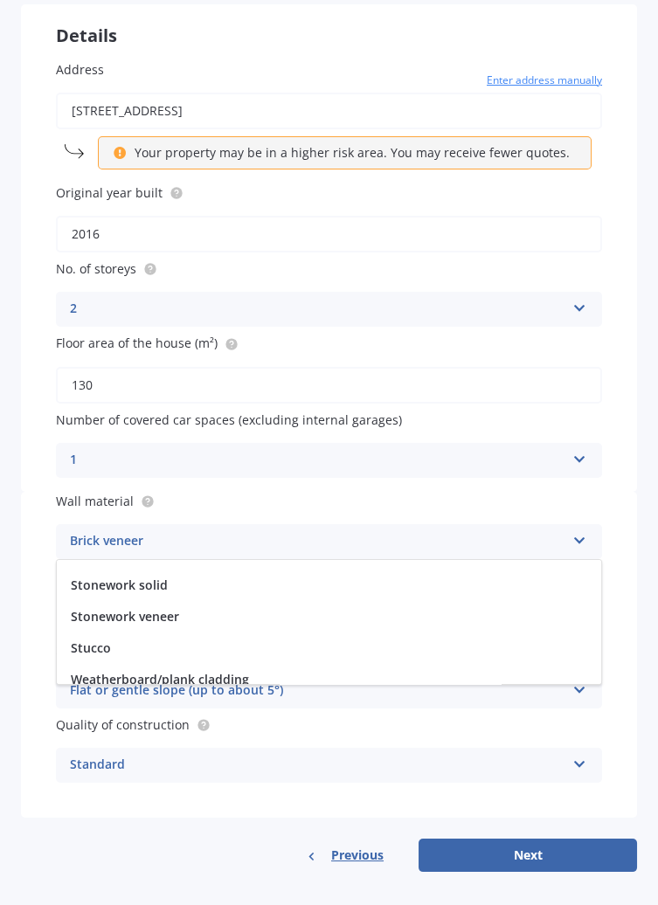
scroll to position [285, 0]
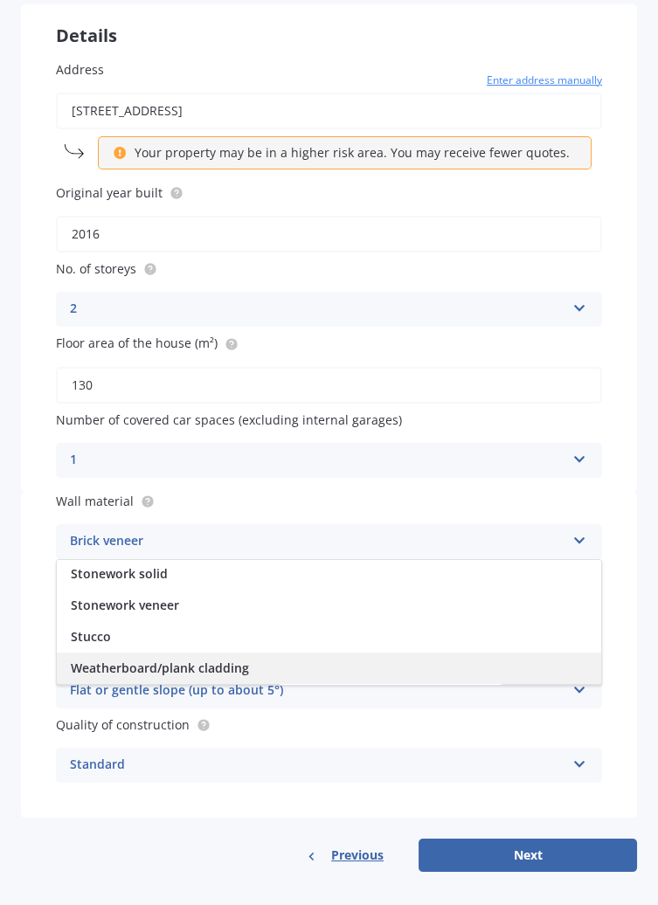
click at [231, 680] on div "Weatherboard/plank cladding" at bounding box center [329, 668] width 544 height 31
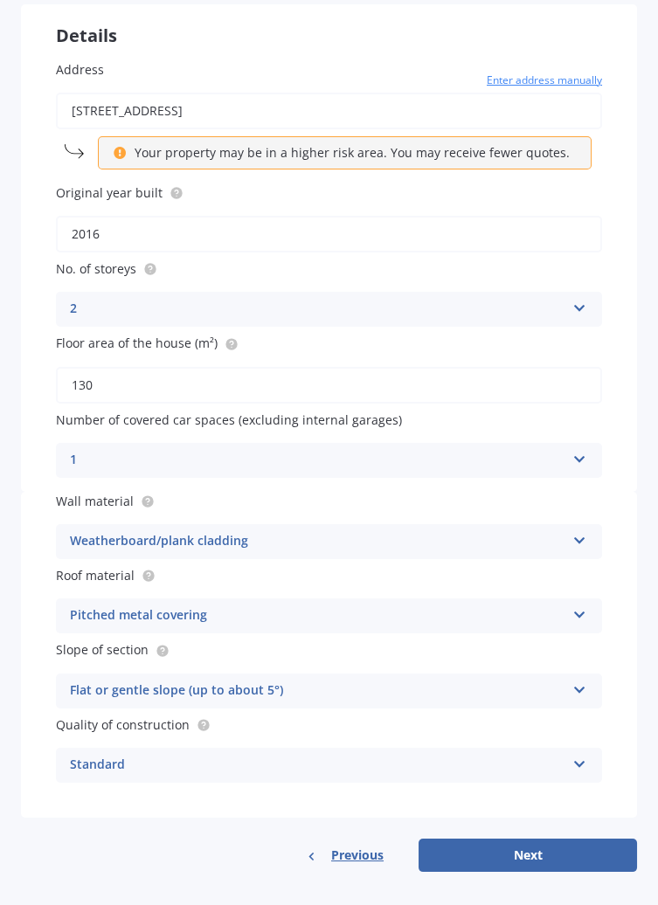
click at [568, 704] on div "Flat or gentle slope (up to about 5°) Flat or gentle slope (up to about 5°) Mod…" at bounding box center [329, 691] width 546 height 35
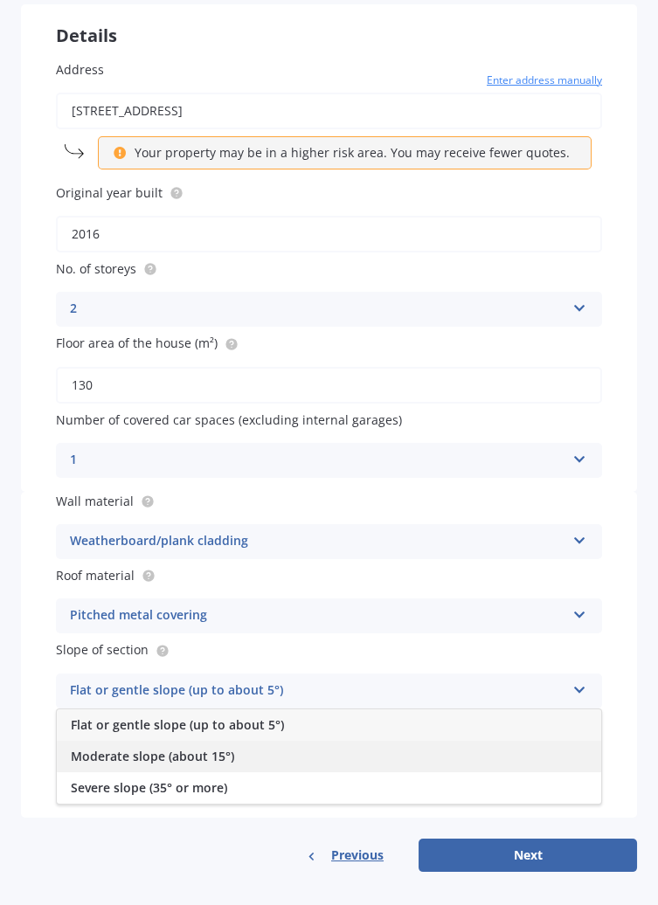
click at [200, 760] on span "Moderate slope (about 15°)" at bounding box center [152, 756] width 163 height 17
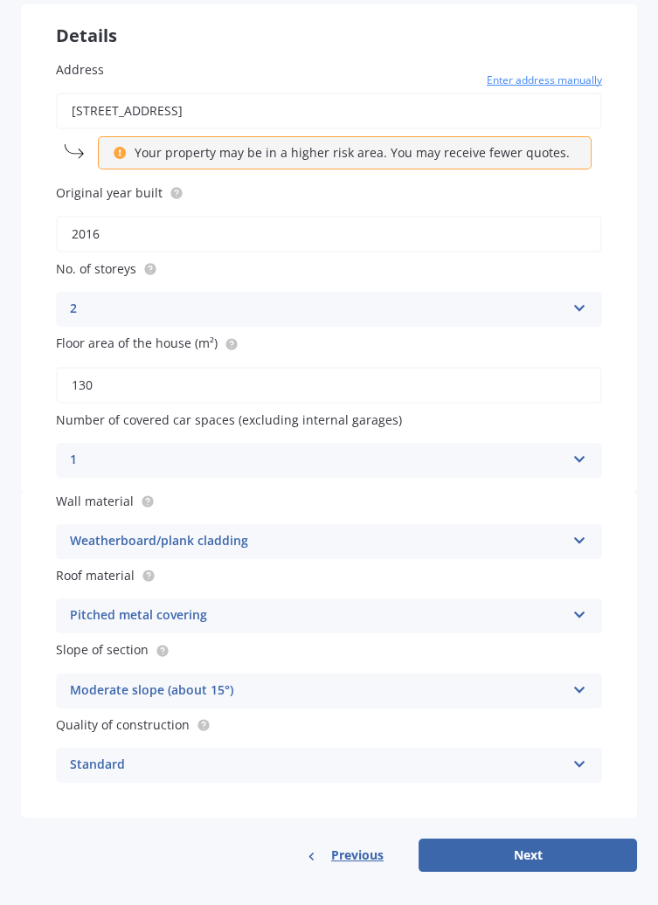
click at [573, 766] on icon at bounding box center [579, 761] width 15 height 12
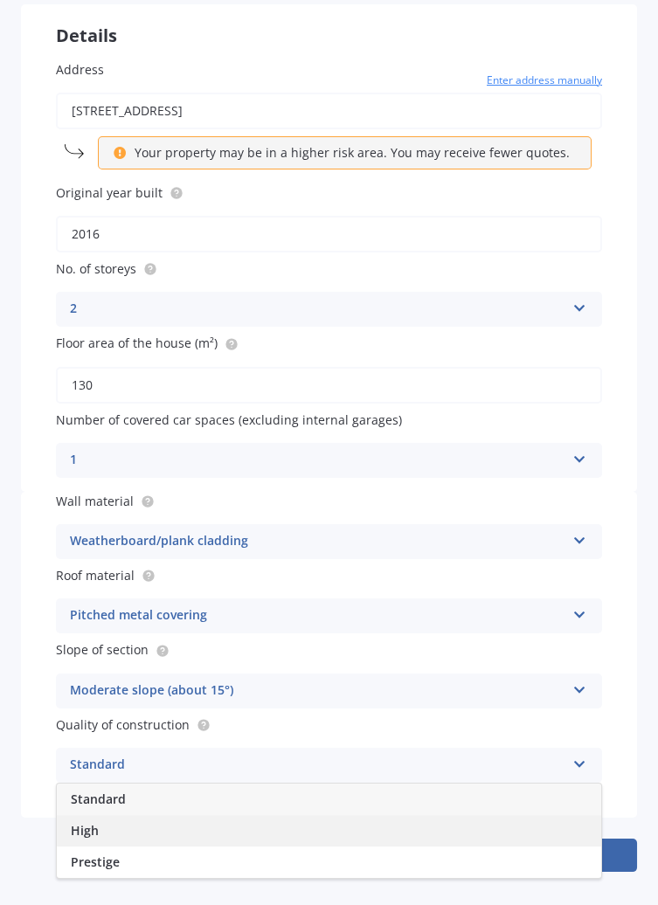
click at [81, 837] on span "High" at bounding box center [85, 830] width 28 height 17
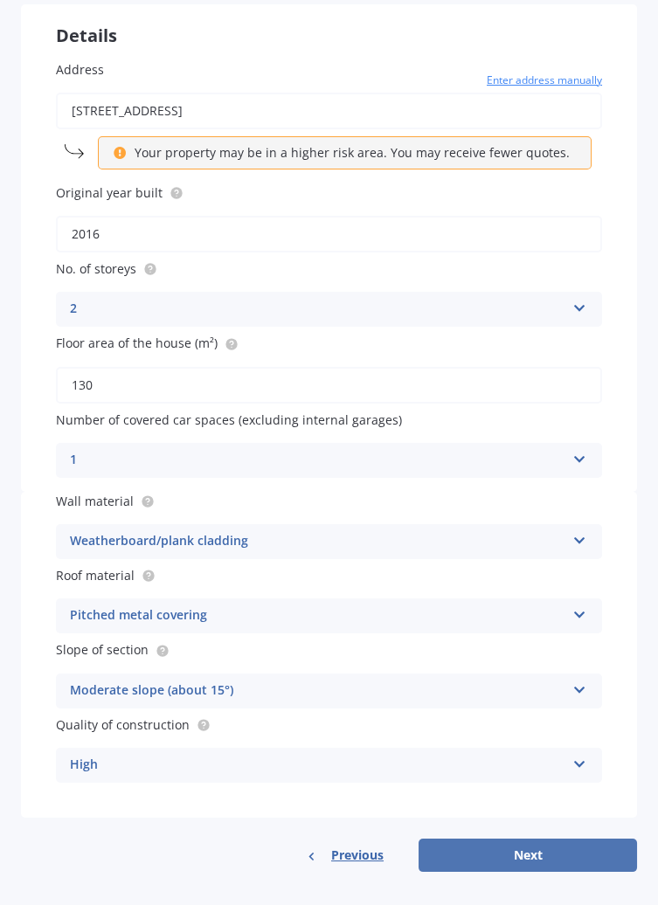
click at [538, 862] on button "Next" at bounding box center [528, 855] width 218 height 33
select select "20"
select select "07"
select select "1956"
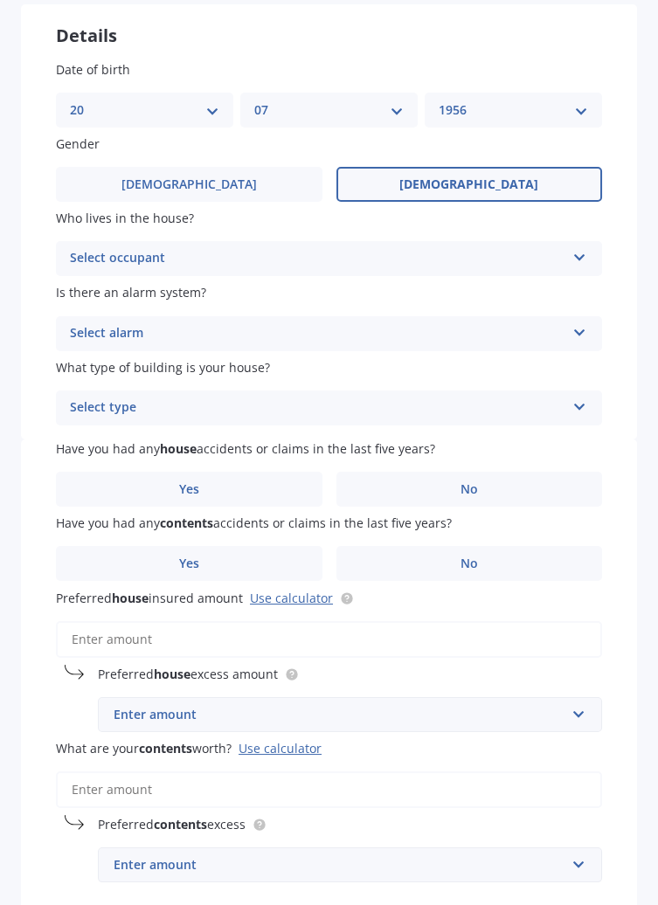
click at [486, 185] on label "[DEMOGRAPHIC_DATA]" at bounding box center [469, 184] width 267 height 35
click at [0, 0] on input "[DEMOGRAPHIC_DATA]" at bounding box center [0, 0] width 0 height 0
click at [569, 274] on div "Select occupant Owner Owner + Boarder" at bounding box center [329, 258] width 546 height 35
click at [149, 343] on div "Select alarm" at bounding box center [318, 333] width 496 height 21
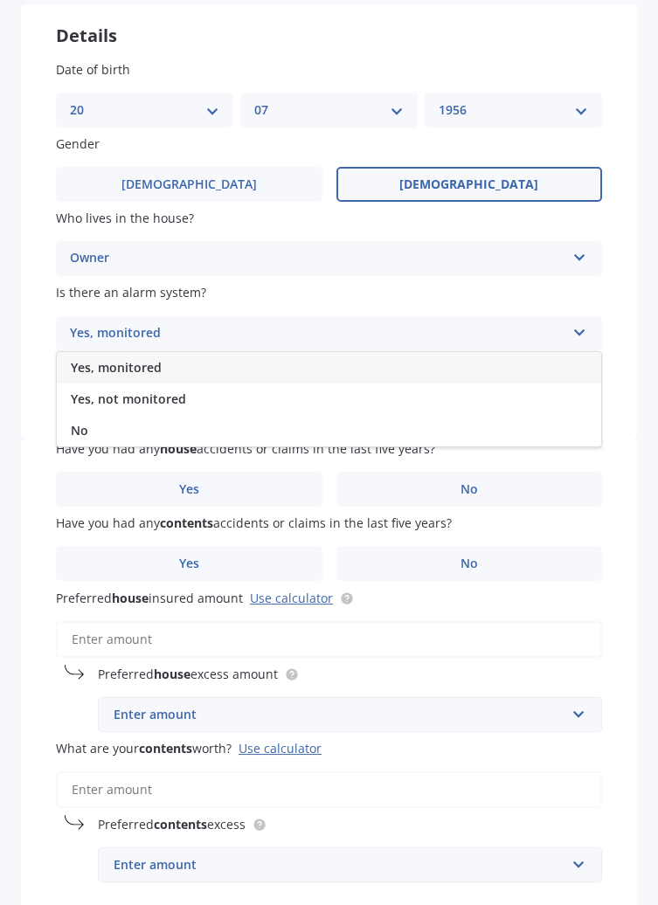
click at [199, 272] on div "Owner Owner Owner + Boarder" at bounding box center [329, 258] width 546 height 35
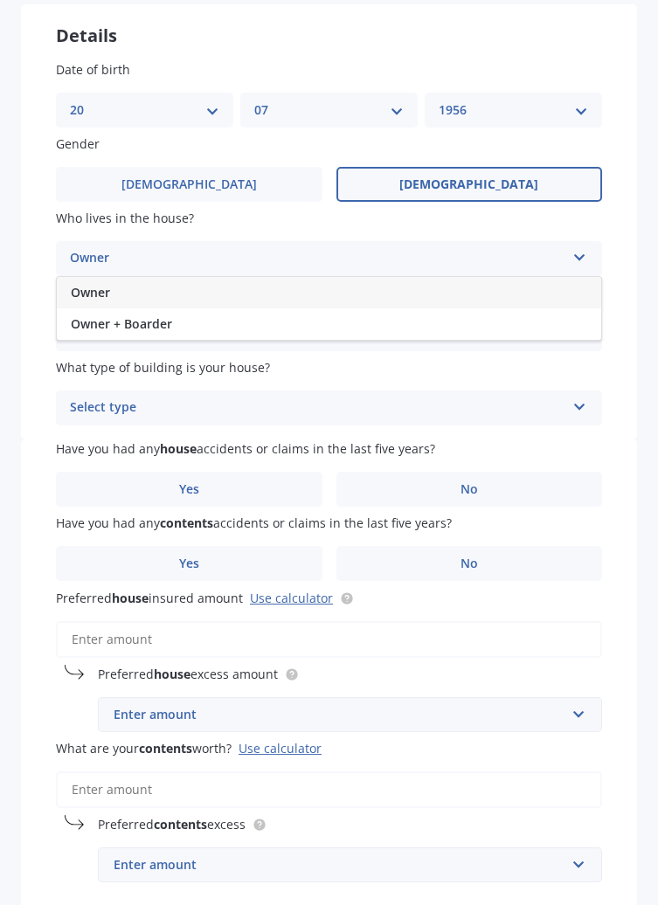
click at [176, 265] on div "Owner" at bounding box center [318, 258] width 496 height 21
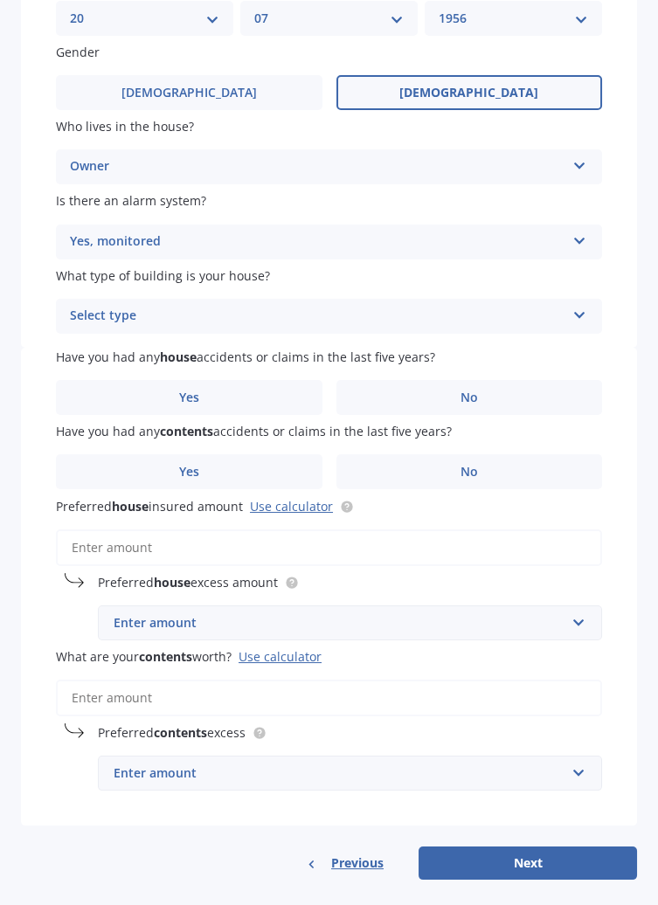
scroll to position [233, 0]
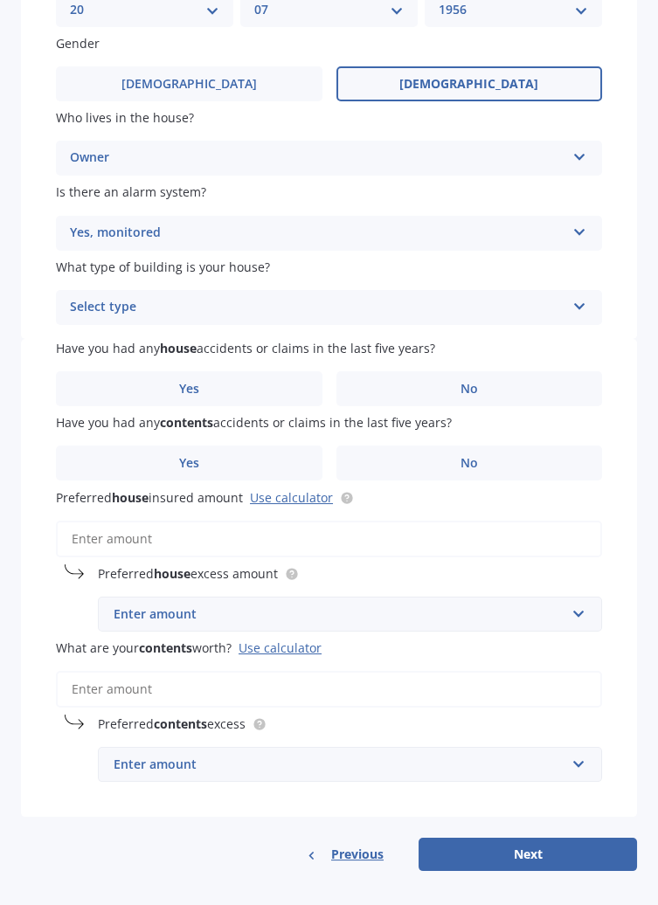
click at [573, 231] on icon at bounding box center [579, 229] width 15 height 12
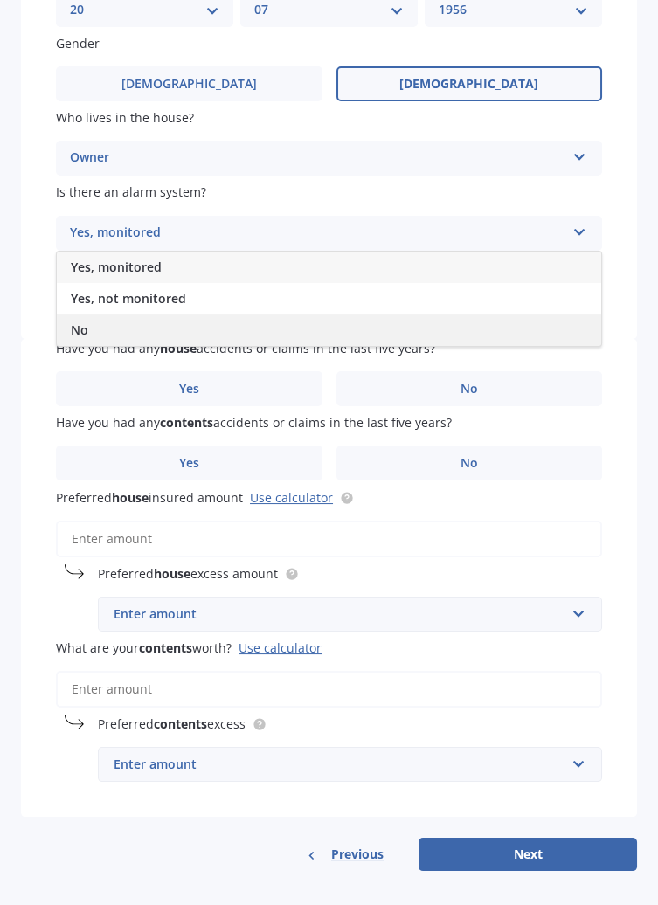
click at [96, 343] on div "No" at bounding box center [329, 330] width 544 height 31
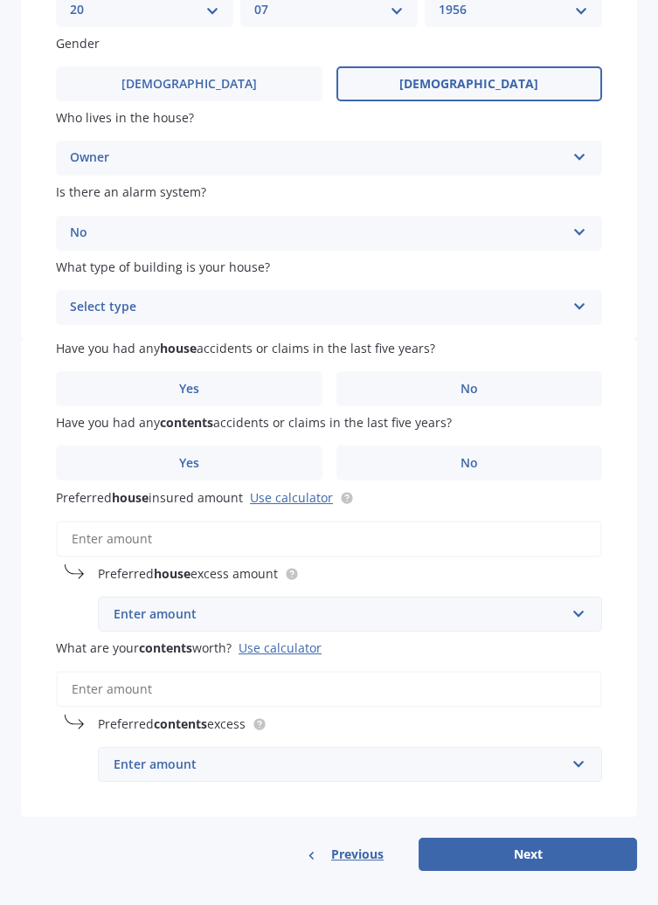
click at [573, 309] on icon at bounding box center [579, 303] width 15 height 12
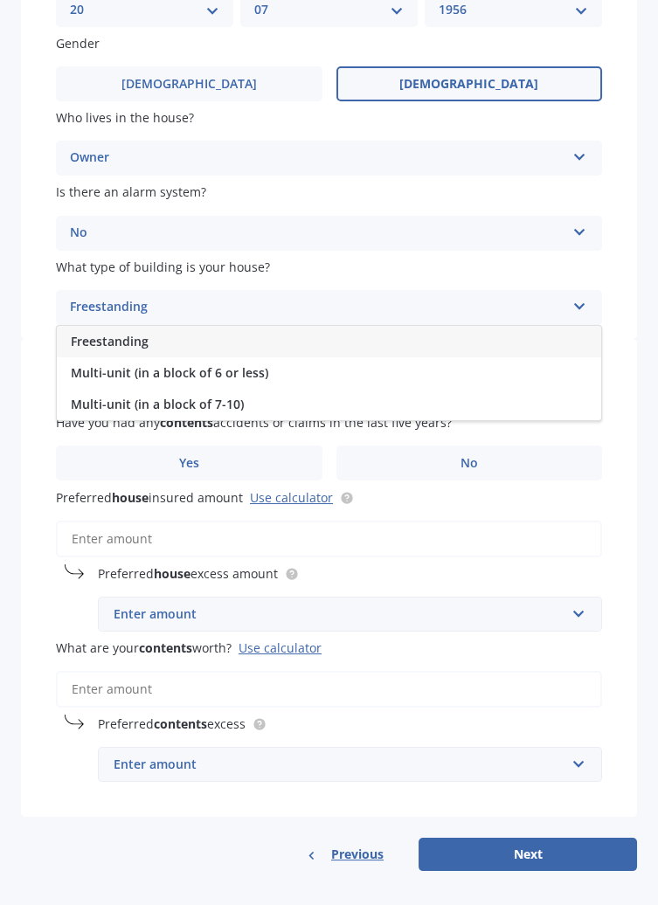
click at [130, 343] on span "Freestanding" at bounding box center [110, 341] width 78 height 17
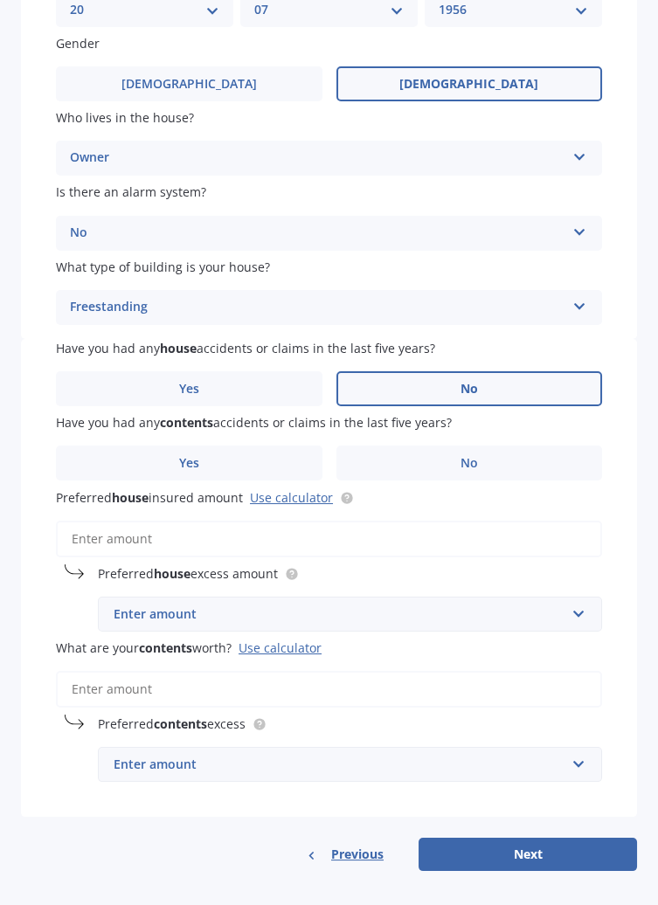
click at [470, 400] on label "No" at bounding box center [469, 388] width 267 height 35
click at [0, 0] on input "No" at bounding box center [0, 0] width 0 height 0
click at [18, 658] on div "House & Contents Market Scan 70 % Let's get to know you and see how we can help…" at bounding box center [329, 452] width 658 height 905
click at [461, 474] on label "No" at bounding box center [469, 463] width 267 height 35
click at [0, 0] on input "No" at bounding box center [0, 0] width 0 height 0
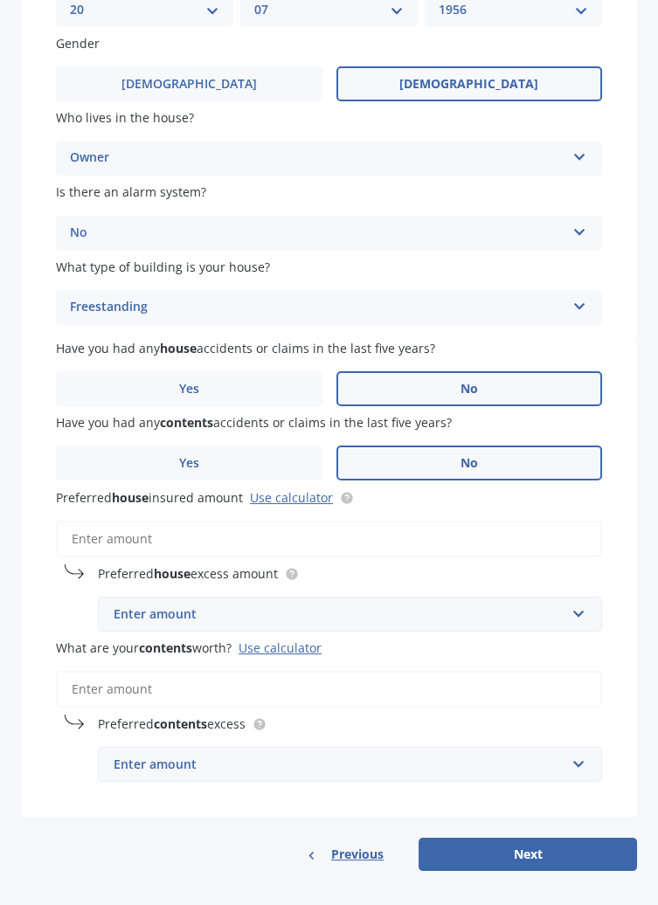
click at [101, 543] on input "Preferred house insured amount Use calculator" at bounding box center [329, 539] width 546 height 37
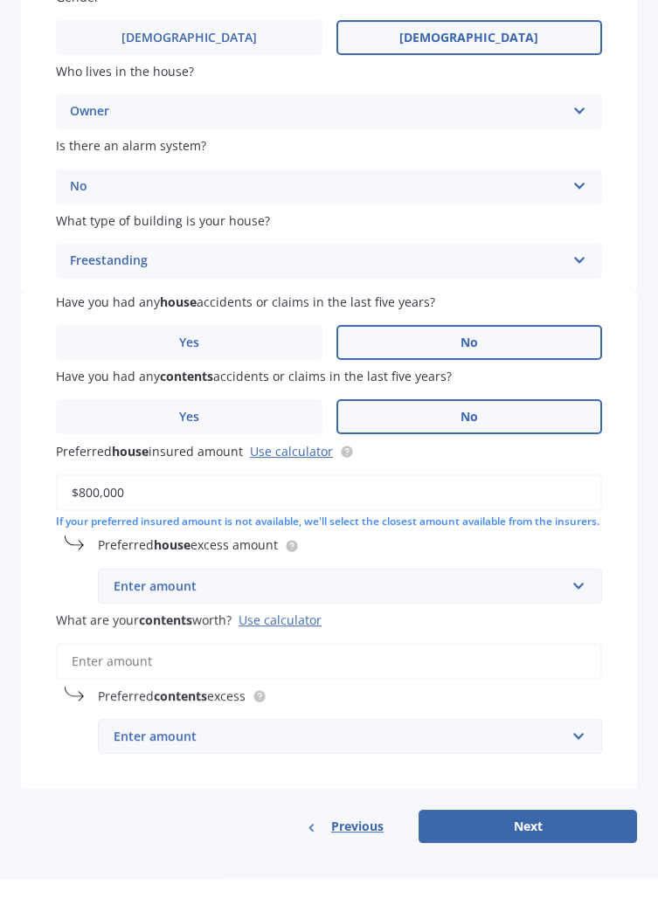
scroll to position [267, 0]
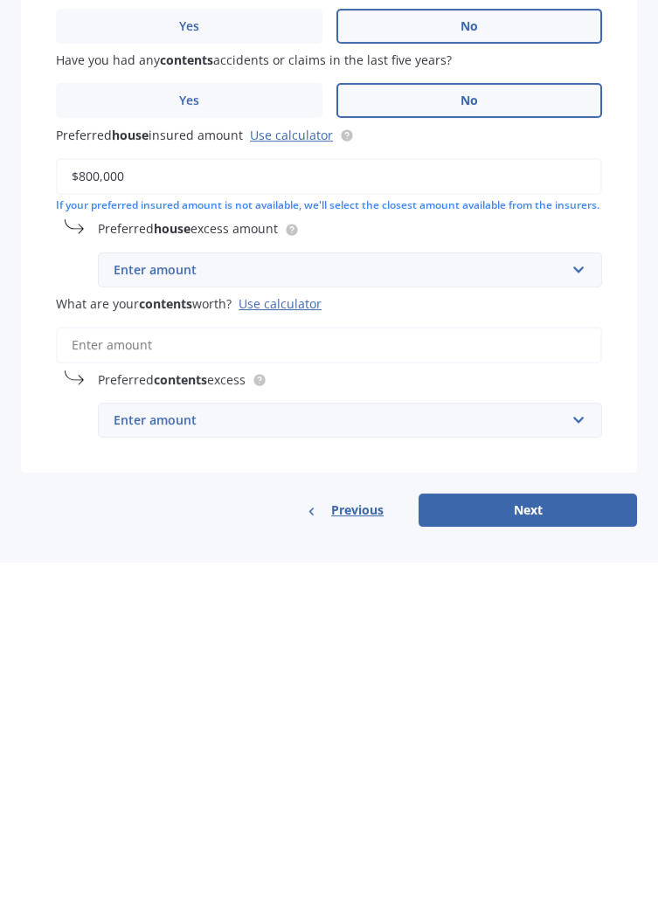
type input "$800,000"
click at [570, 619] on input "text" at bounding box center [344, 613] width 489 height 33
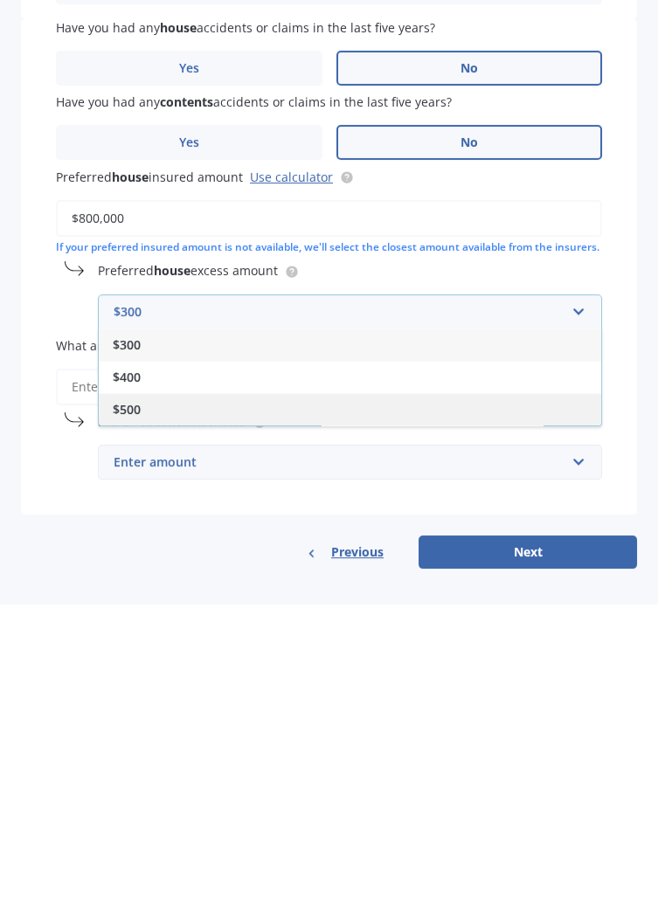
click at [136, 723] on div "$500" at bounding box center [350, 711] width 503 height 32
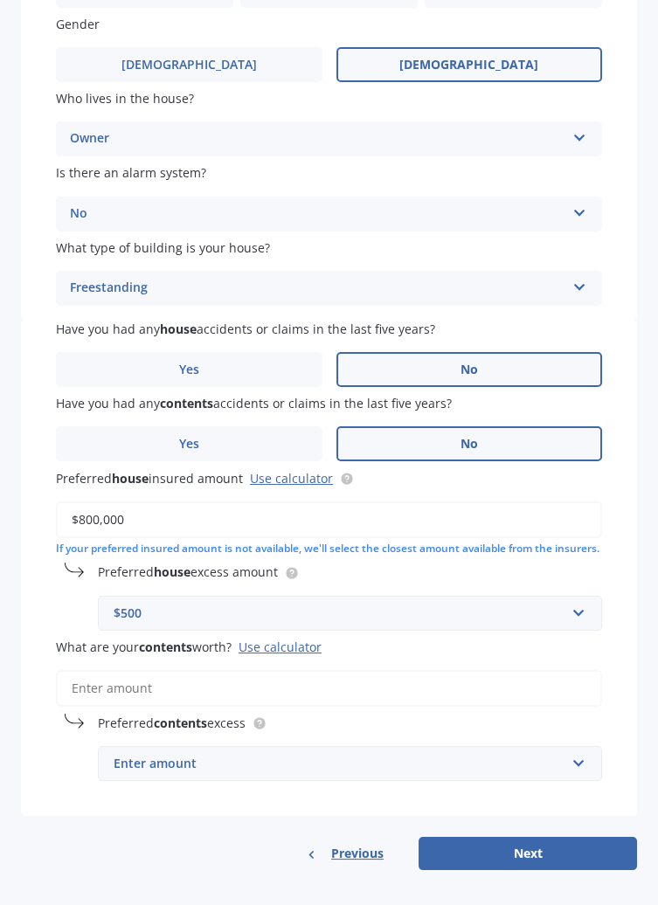
click at [621, 544] on div "Have you had any house accidents or claims in the last five years? Yes No Have …" at bounding box center [329, 568] width 616 height 496
click at [201, 901] on div "House & Contents Market Scan 70 % Let's get to know you and see how we can help…" at bounding box center [329, 452] width 658 height 905
click at [115, 696] on input "What are your contents worth? Use calculator" at bounding box center [329, 688] width 546 height 37
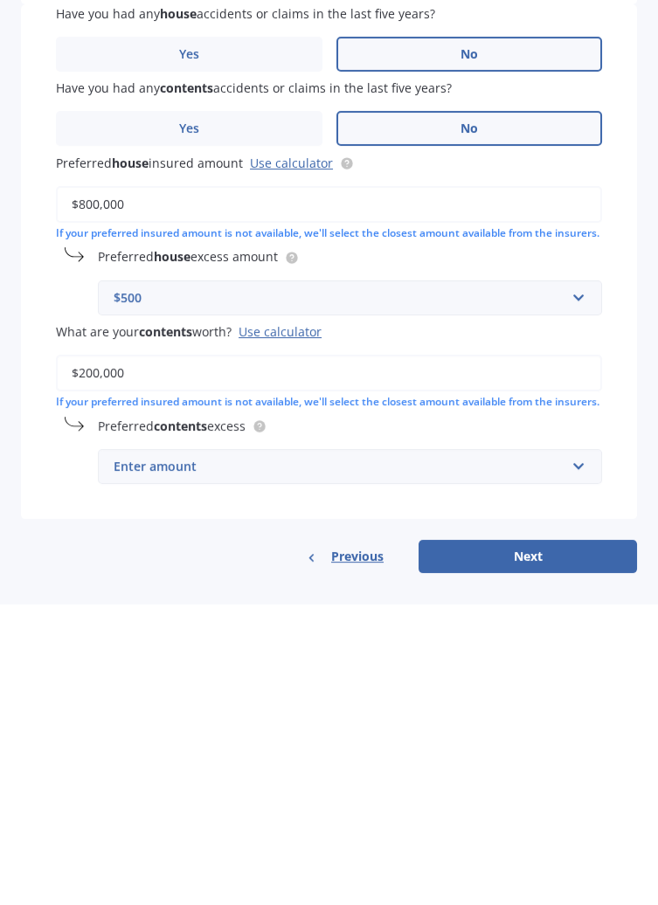
type input "$200,000"
click at [570, 785] on input "text" at bounding box center [344, 768] width 489 height 33
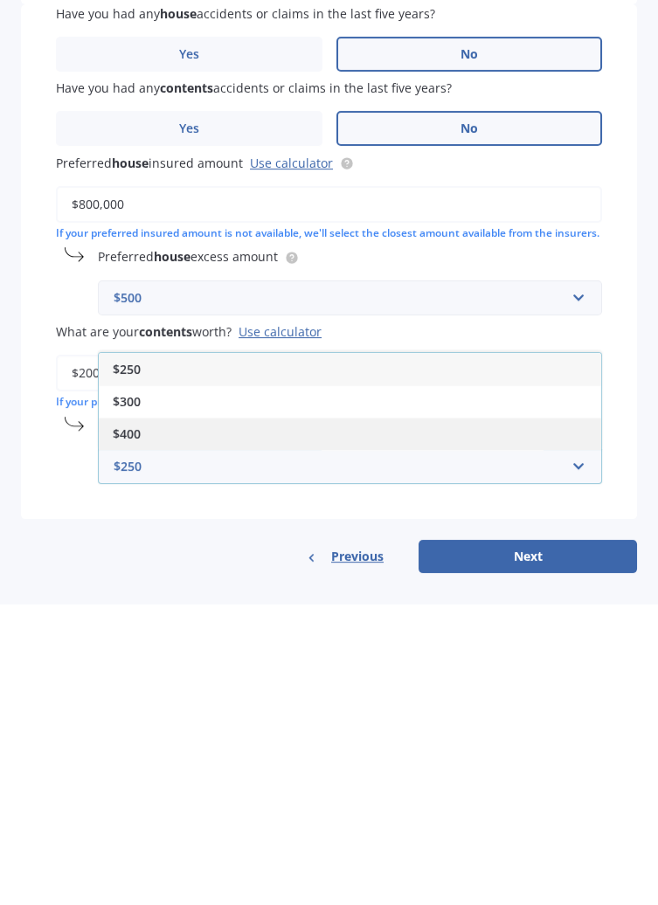
click at [139, 744] on span "$400" at bounding box center [127, 735] width 28 height 17
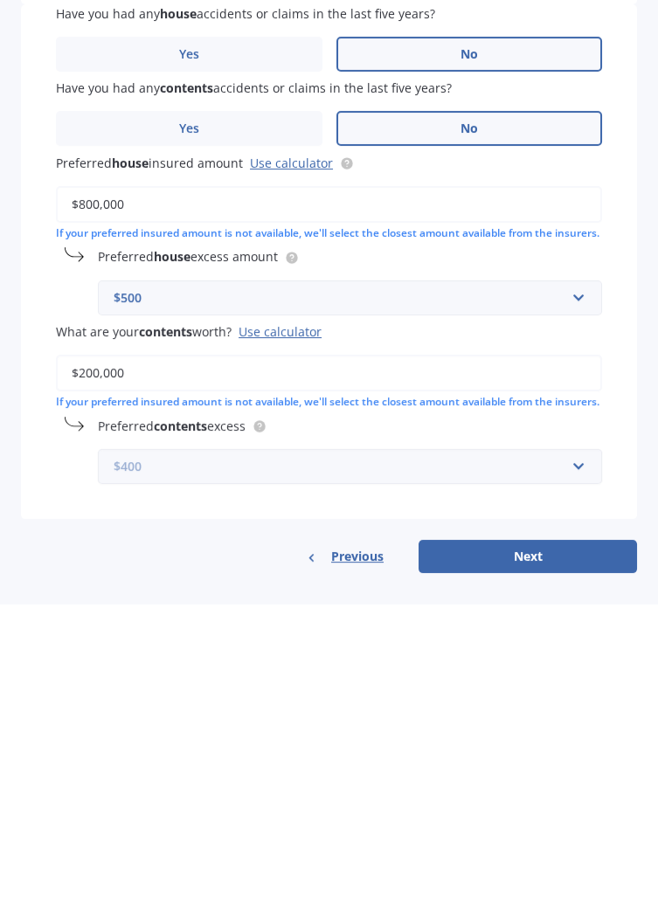
scroll to position [300, 0]
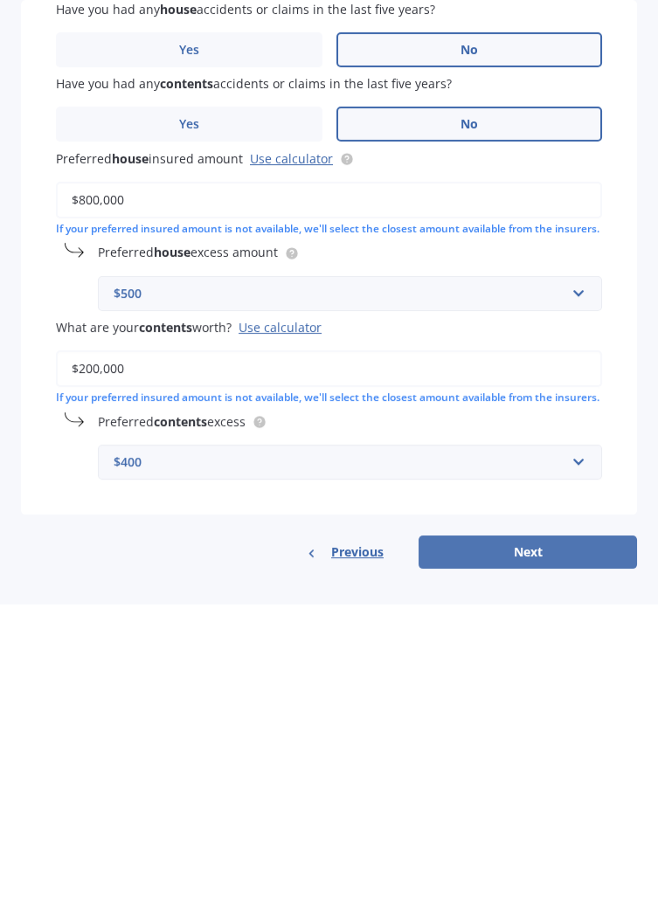
click at [520, 850] on button "Next" at bounding box center [528, 853] width 218 height 33
select select "20"
select select "07"
select select "1956"
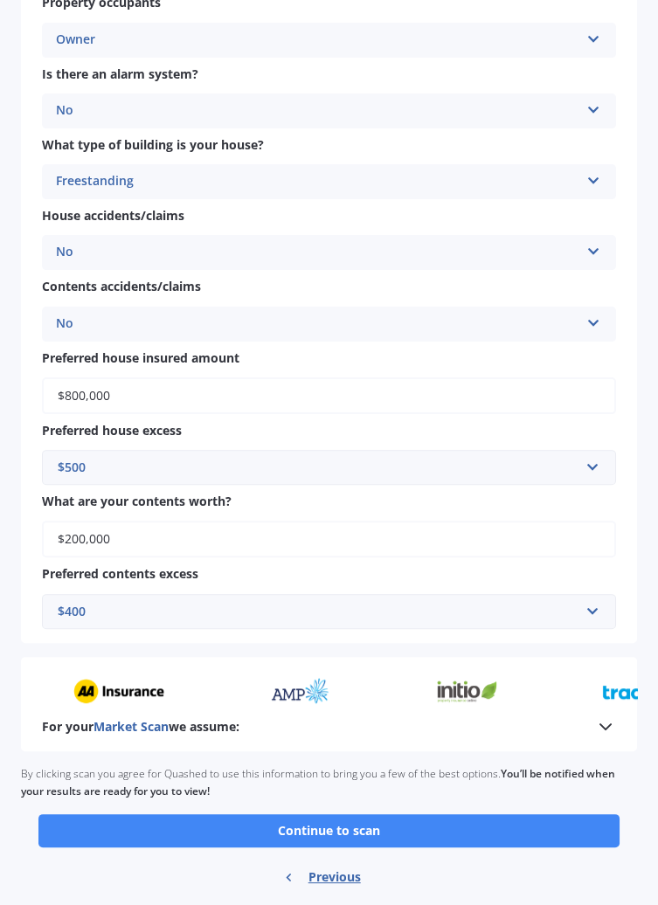
scroll to position [979, 0]
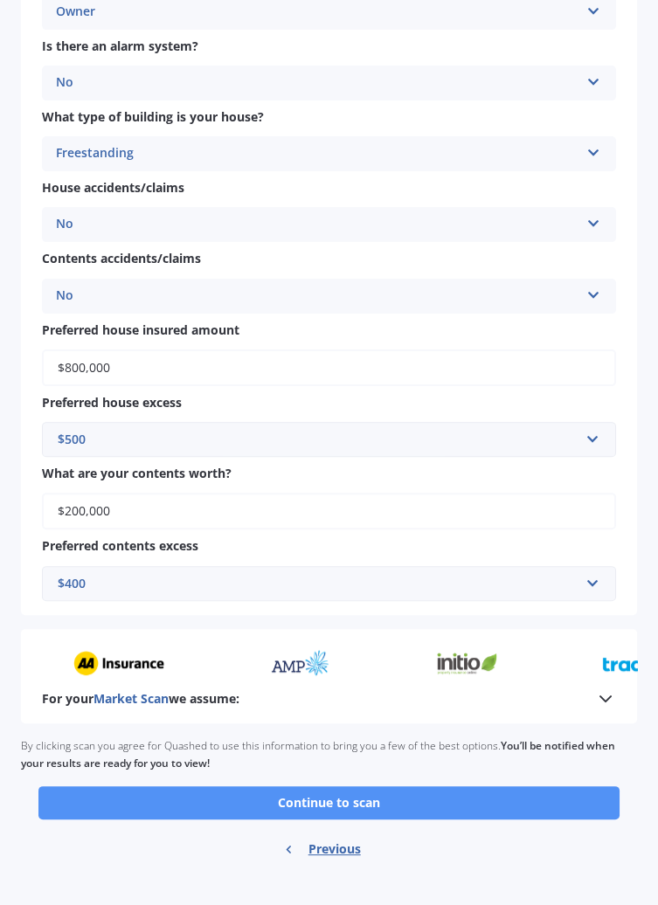
click at [526, 810] on button "Continue to scan" at bounding box center [328, 803] width 581 height 33
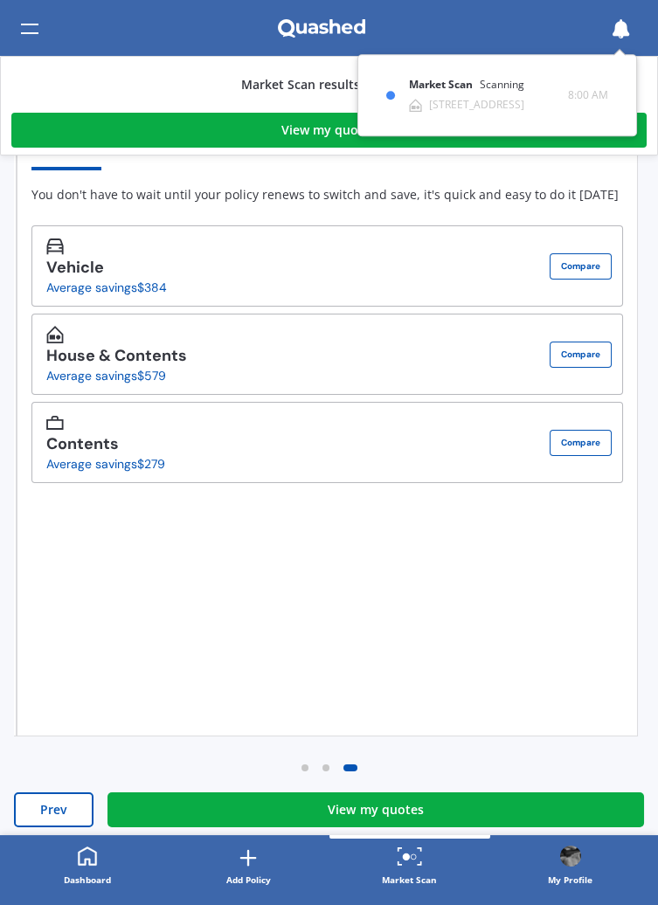
scroll to position [181, 0]
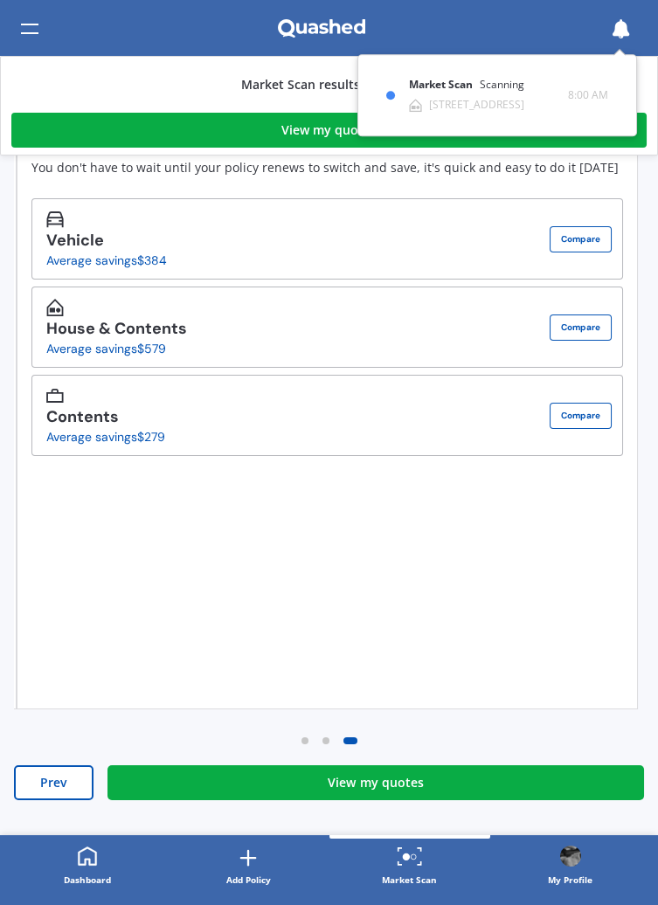
click at [521, 792] on link "View my quotes" at bounding box center [376, 783] width 537 height 35
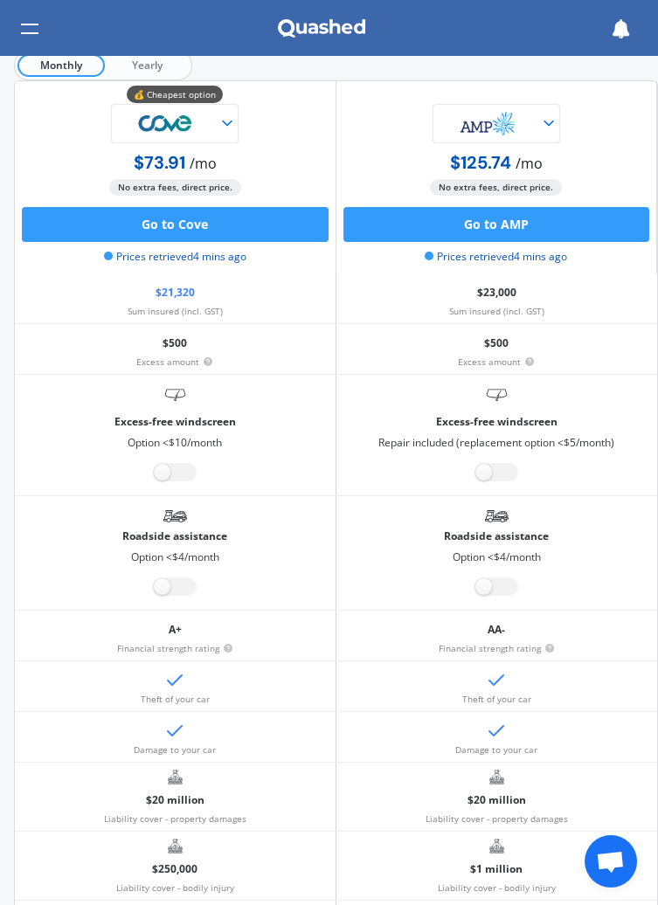
scroll to position [135, 0]
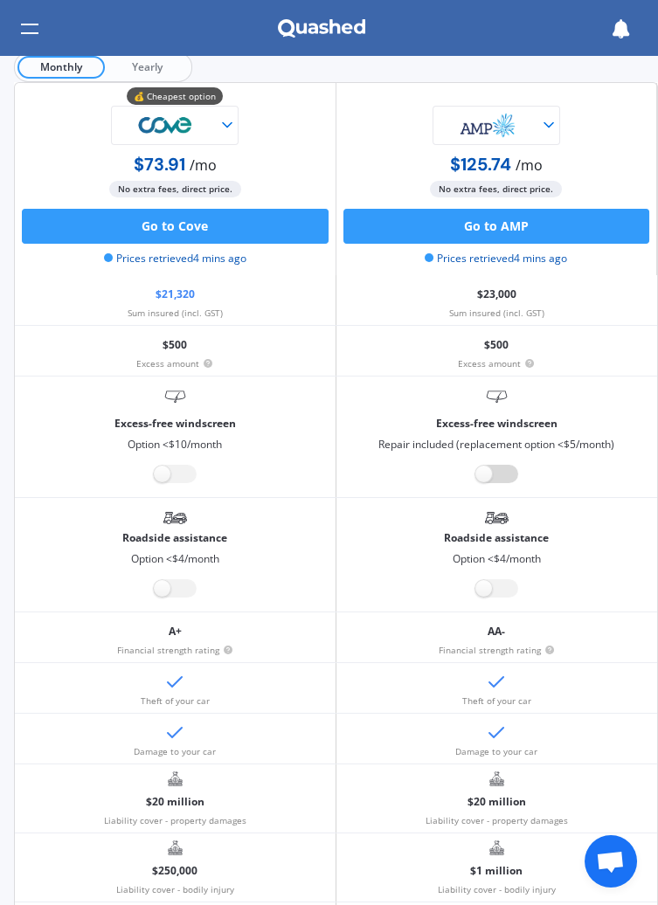
click at [479, 466] on label at bounding box center [496, 474] width 43 height 18
radio input "true"
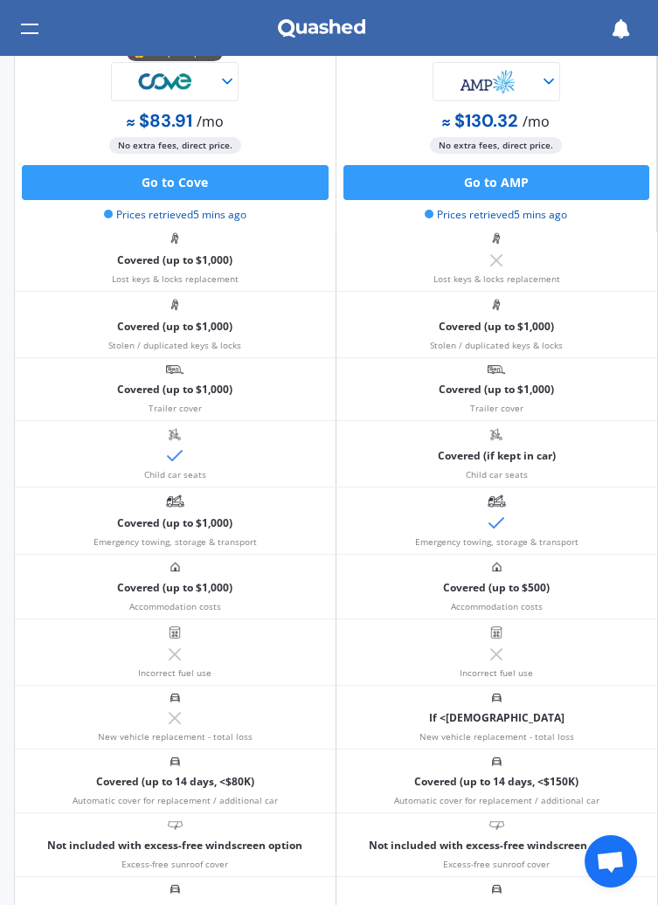
scroll to position [840, 0]
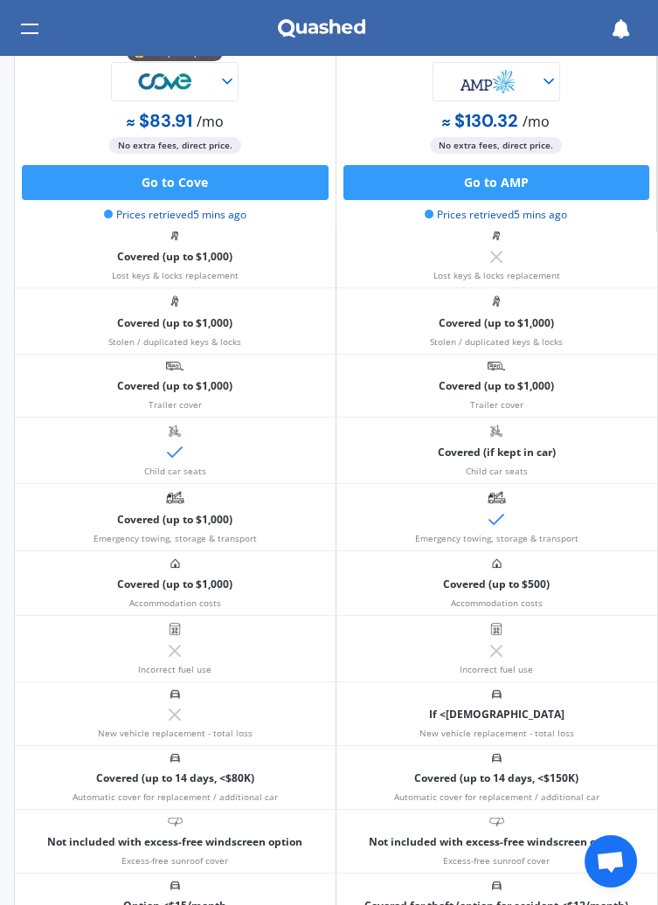
click at [32, 704] on div "New vehicle replacement - total loss" at bounding box center [176, 714] width 322 height 63
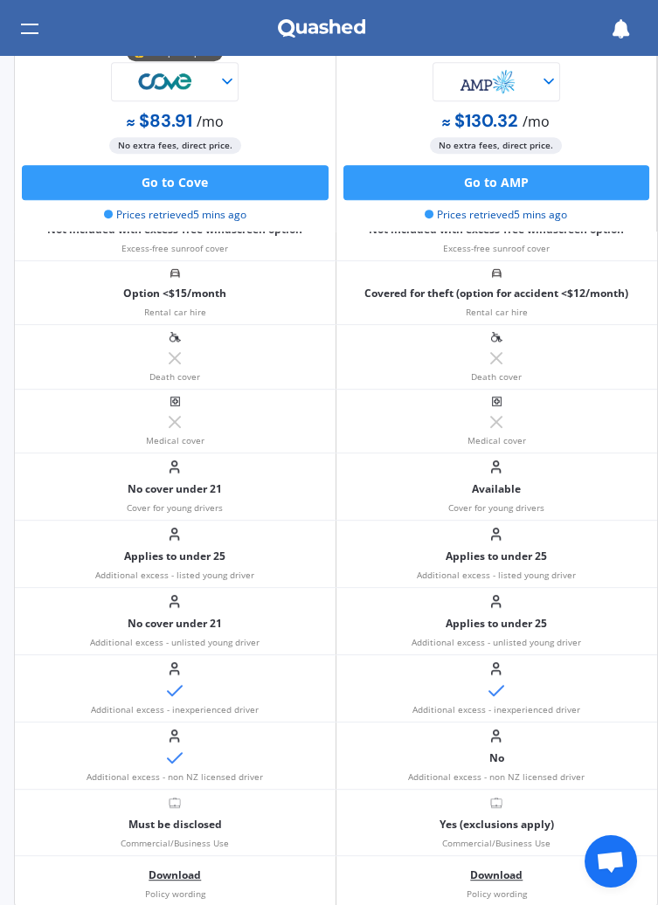
scroll to position [1543, 0]
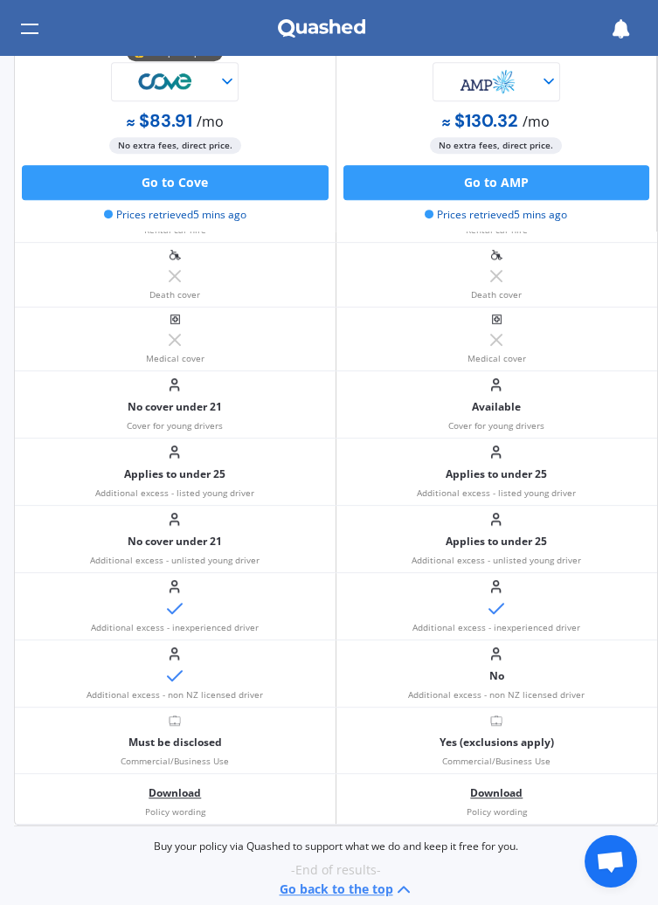
click at [621, 871] on span "Open chat" at bounding box center [610, 863] width 29 height 24
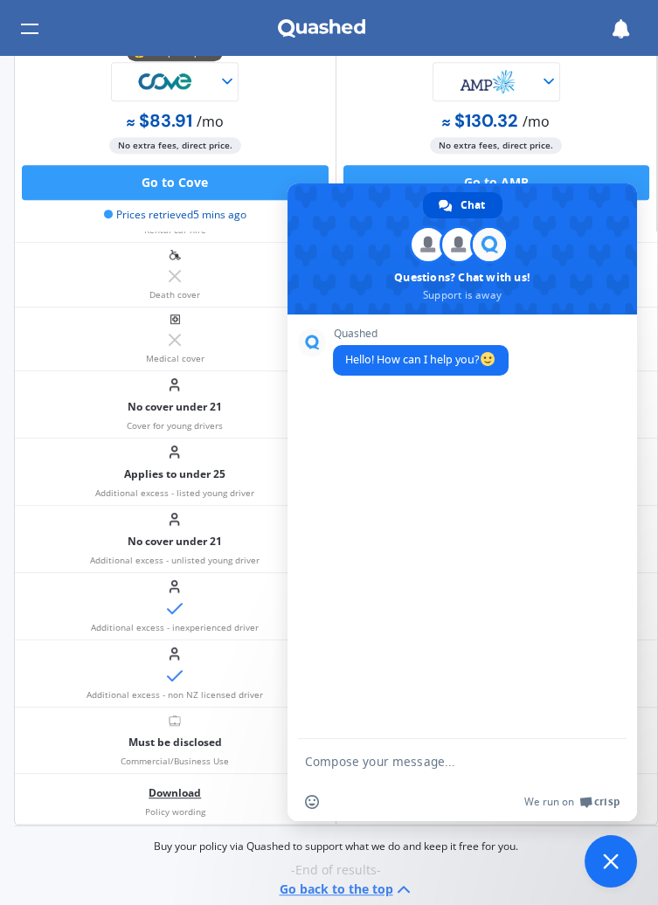
click at [548, 881] on div "Buy your policy via Quashed to support what we do and keep it free for you. -En…" at bounding box center [336, 870] width 644 height 60
click at [524, 863] on span "-End of results-" at bounding box center [335, 870] width 644 height 17
click at [628, 37] on icon at bounding box center [620, 28] width 19 height 19
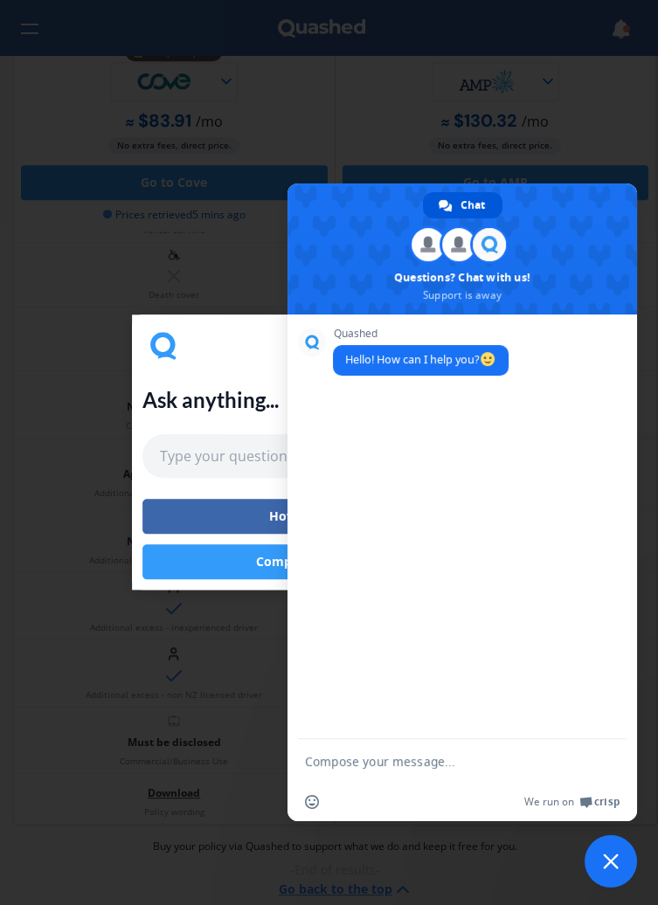
click at [605, 93] on div "Ask anything... How to buy a policy Compare another policy" at bounding box center [329, 452] width 658 height 905
click at [622, 868] on span "Close chat" at bounding box center [611, 862] width 52 height 52
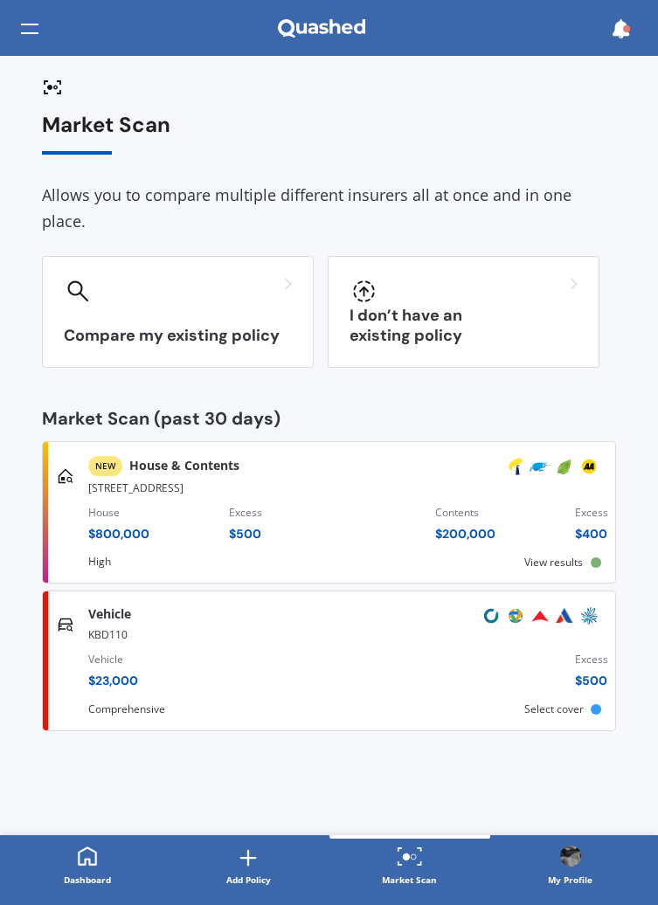
click at [546, 497] on div "House $ 800,000 Excess $ 500 Contents $ 200,000 Excess $ 400" at bounding box center [348, 526] width 520 height 59
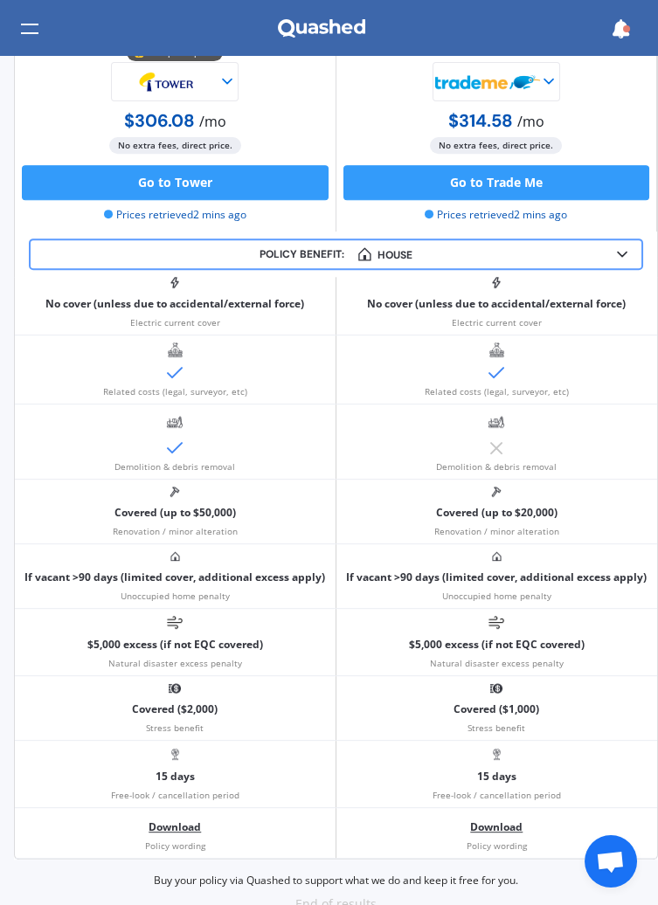
scroll to position [1356, 0]
